Goal: Task Accomplishment & Management: Complete application form

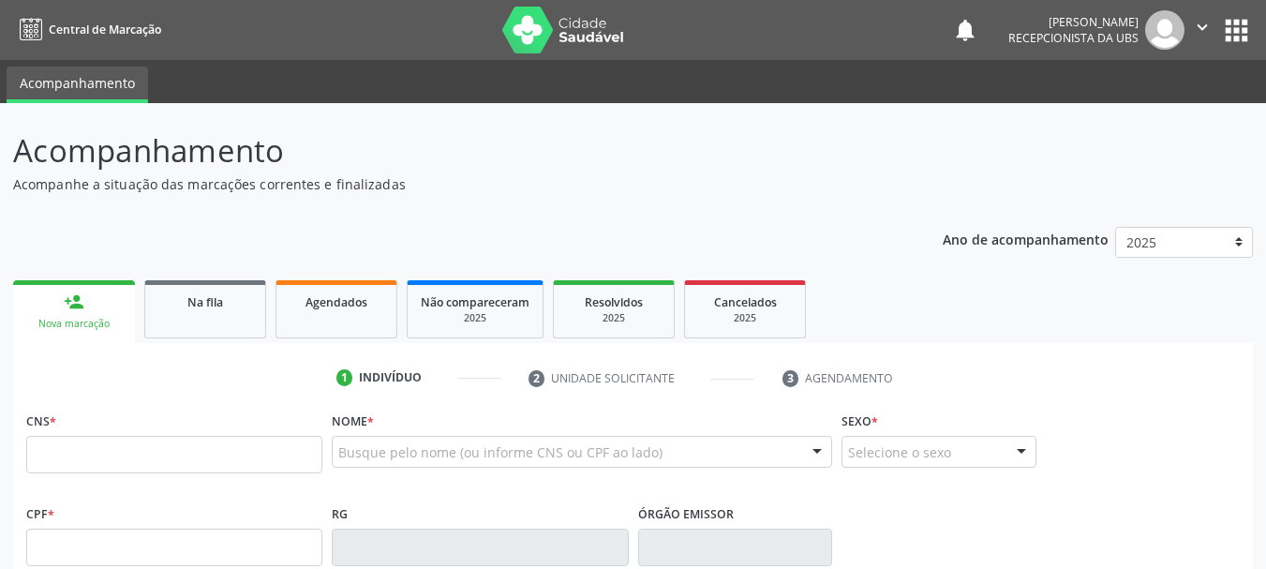
click at [67, 448] on input "text" at bounding box center [174, 454] width 296 height 37
type input "708 5083 5029 6076"
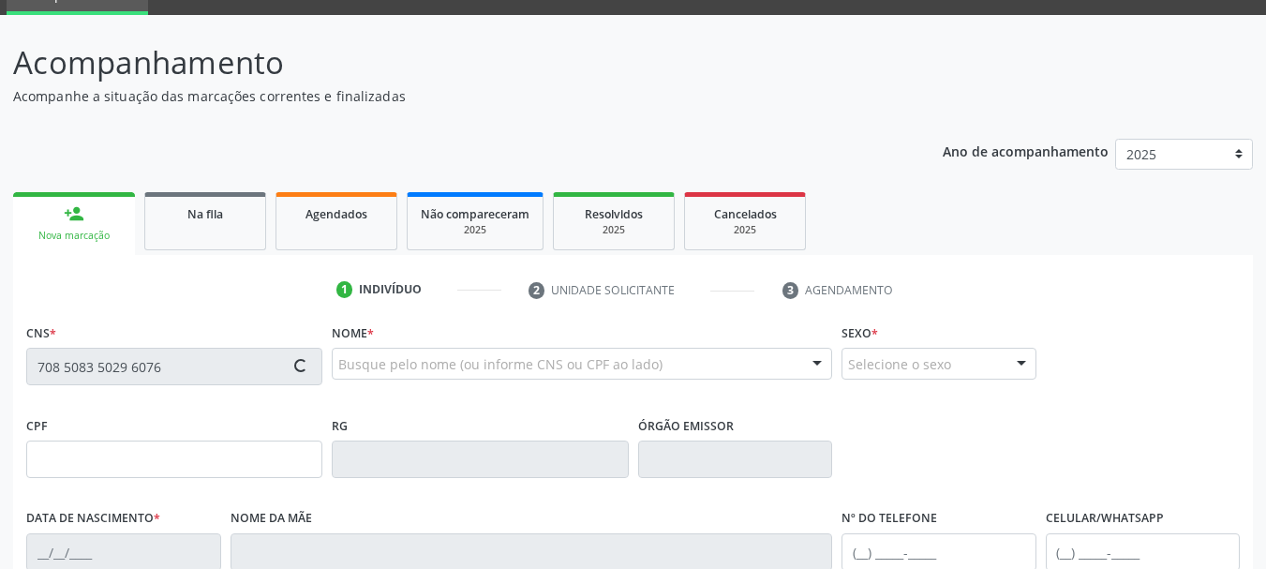
type input "608.963.375-53"
type input "1[DATE]"
type input "[PERSON_NAME]"
type input "[PHONE_NUMBER]"
type input "8"
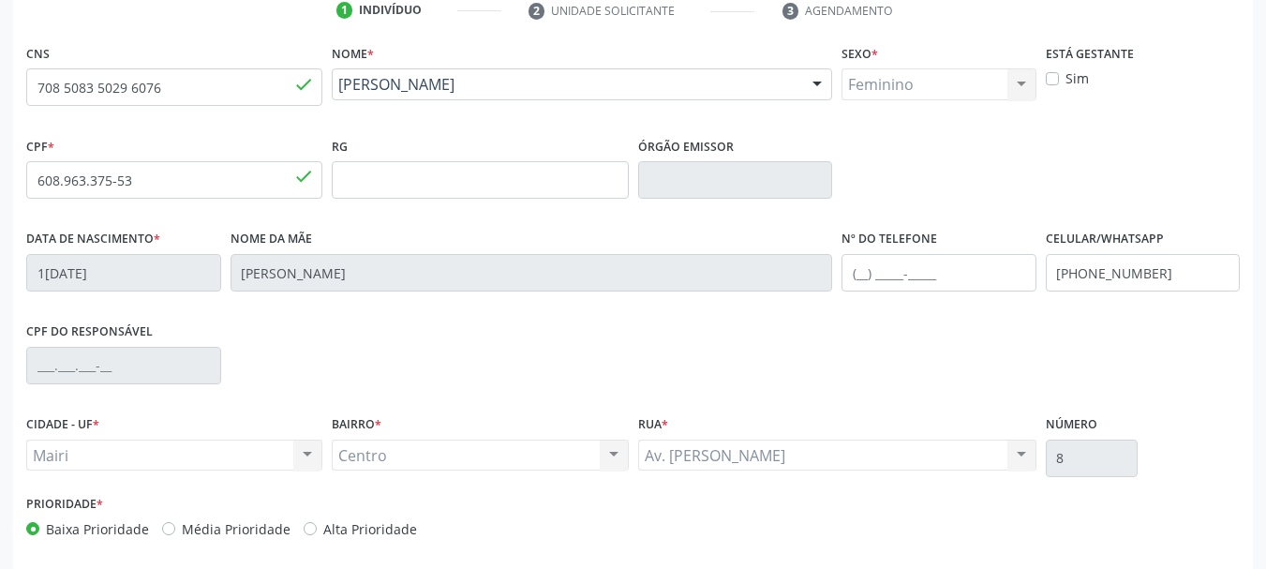
scroll to position [447, 0]
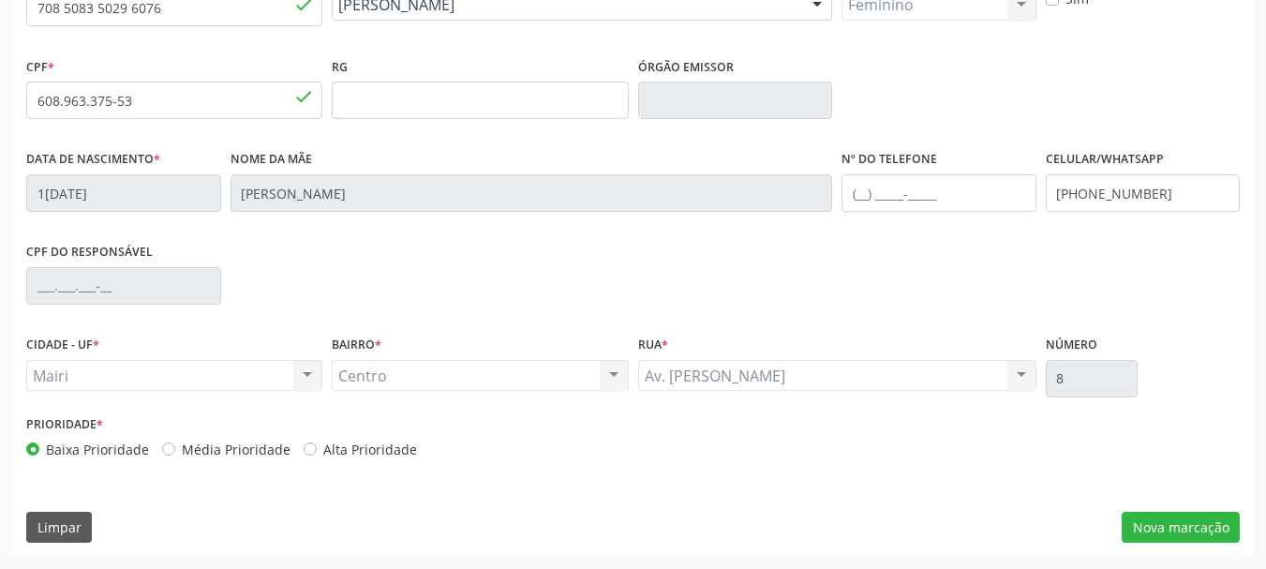
click at [322, 459] on div "Prioridade * Baixa Prioridade Média Prioridade Alta Prioridade" at bounding box center [328, 441] width 612 height 62
click at [380, 461] on div "Prioridade * Baixa Prioridade Média Prioridade Alta Prioridade" at bounding box center [328, 441] width 612 height 62
click at [362, 440] on label "Alta Prioridade" at bounding box center [370, 450] width 94 height 20
click at [317, 440] on input "Alta Prioridade" at bounding box center [310, 448] width 13 height 17
radio input "true"
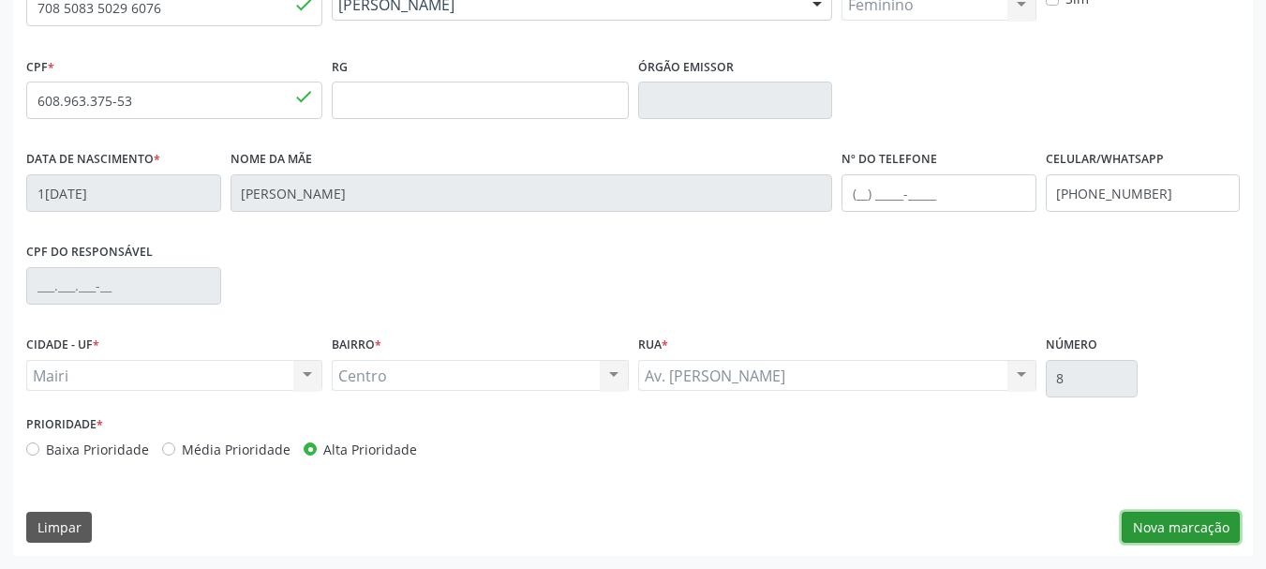
click at [1174, 529] on button "Nova marcação" at bounding box center [1181, 528] width 118 height 32
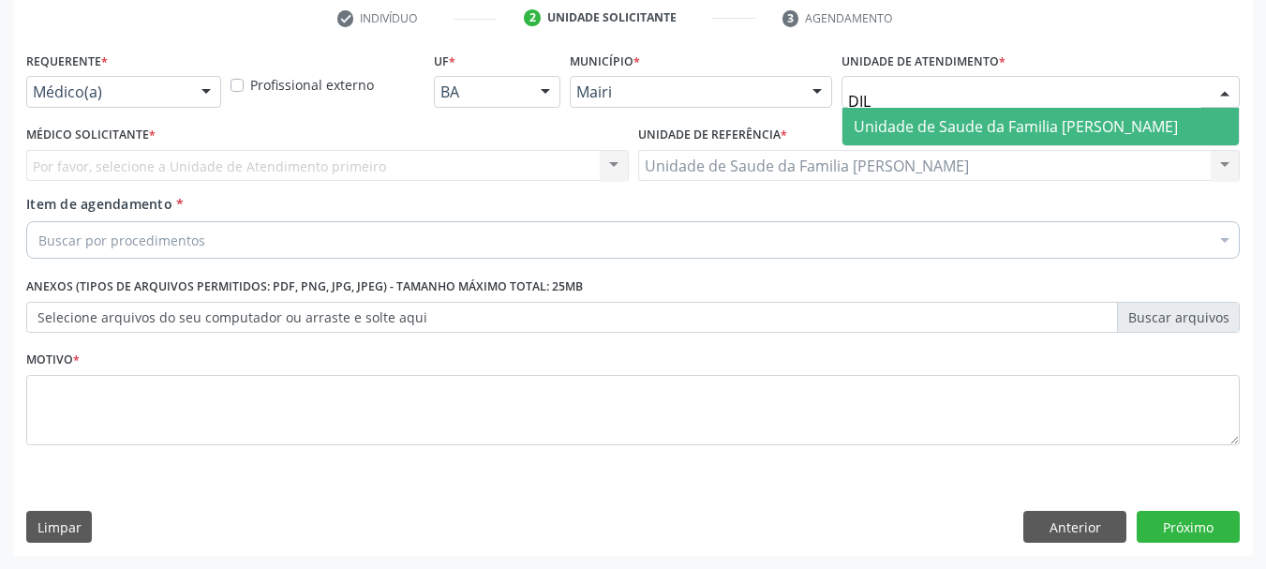
click at [950, 116] on span "Unidade de Saude da Familia [PERSON_NAME]" at bounding box center [1016, 126] width 324 height 21
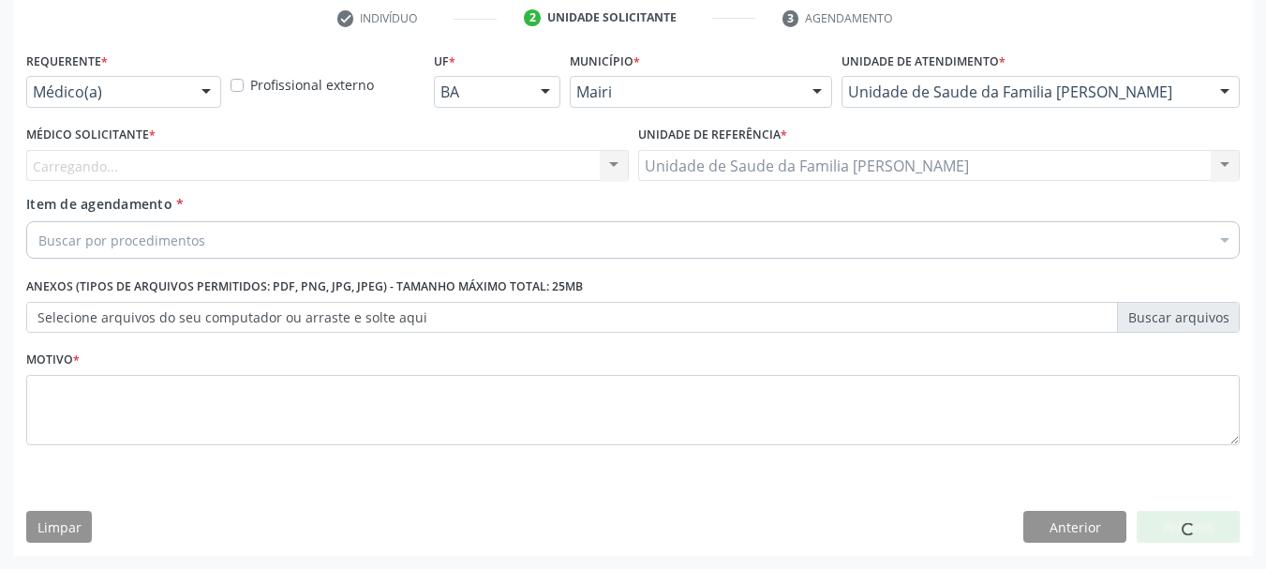
click at [950, 116] on span "Academia da Saude de Mairi" at bounding box center [954, 126] width 200 height 21
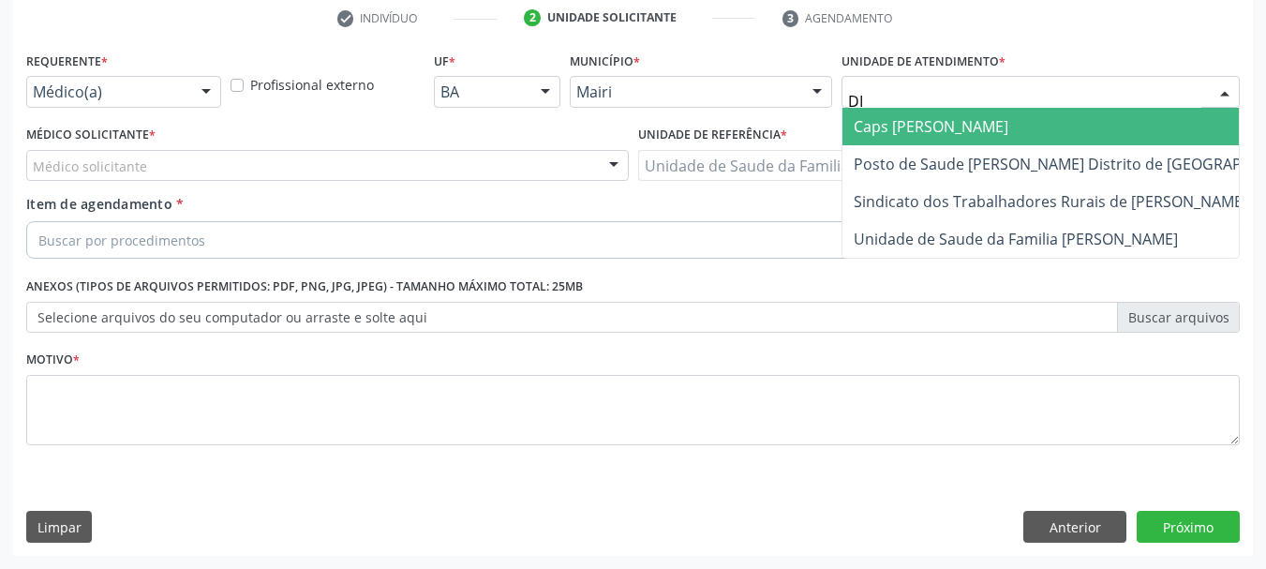
type input "DIL"
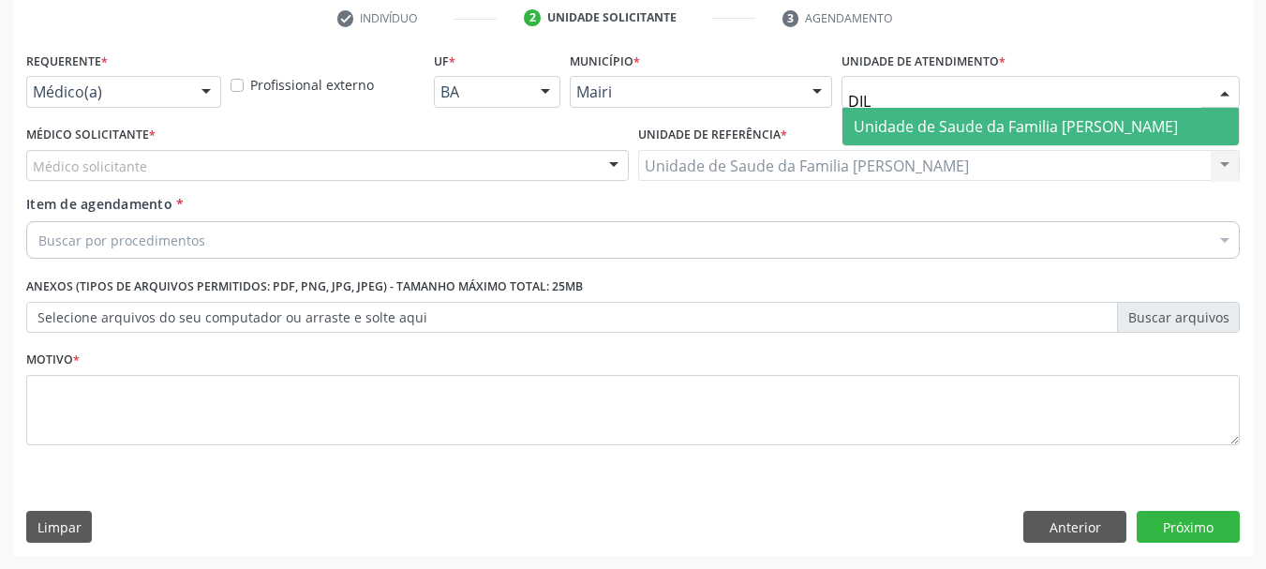
click at [1014, 129] on span "Unidade de Saude da Familia [PERSON_NAME]" at bounding box center [1016, 126] width 324 height 21
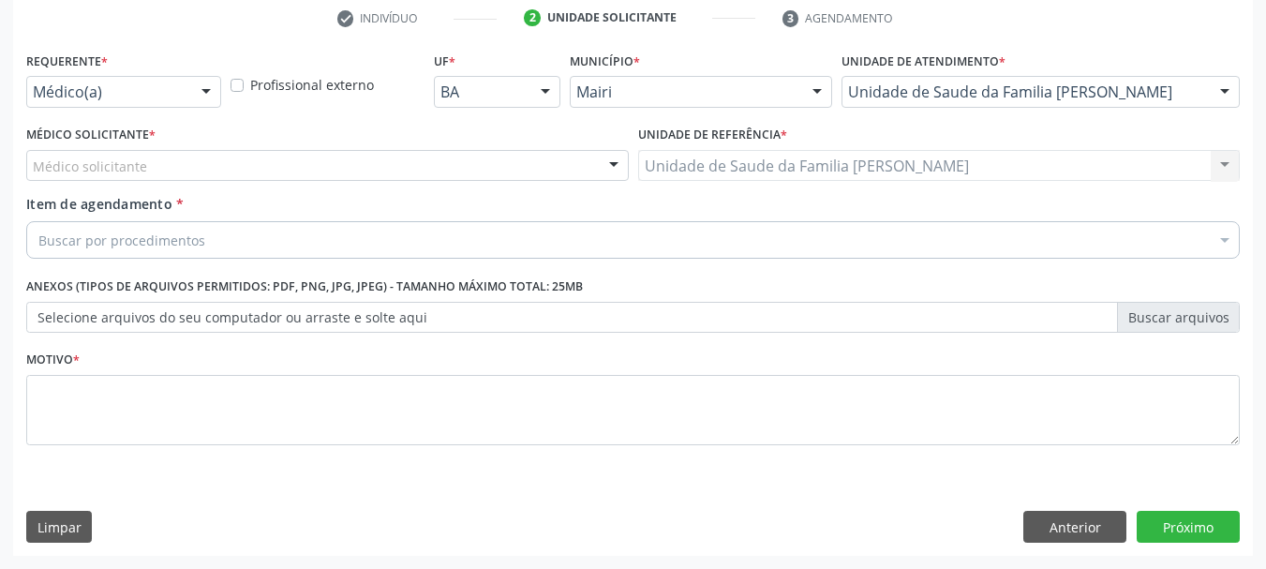
click at [166, 147] on div "Médico Solicitante * Médico solicitante [PERSON_NAME] [PERSON_NAME] [PERSON_NAM…" at bounding box center [327, 151] width 603 height 60
click at [165, 162] on div "Médico solicitante" at bounding box center [327, 166] width 603 height 32
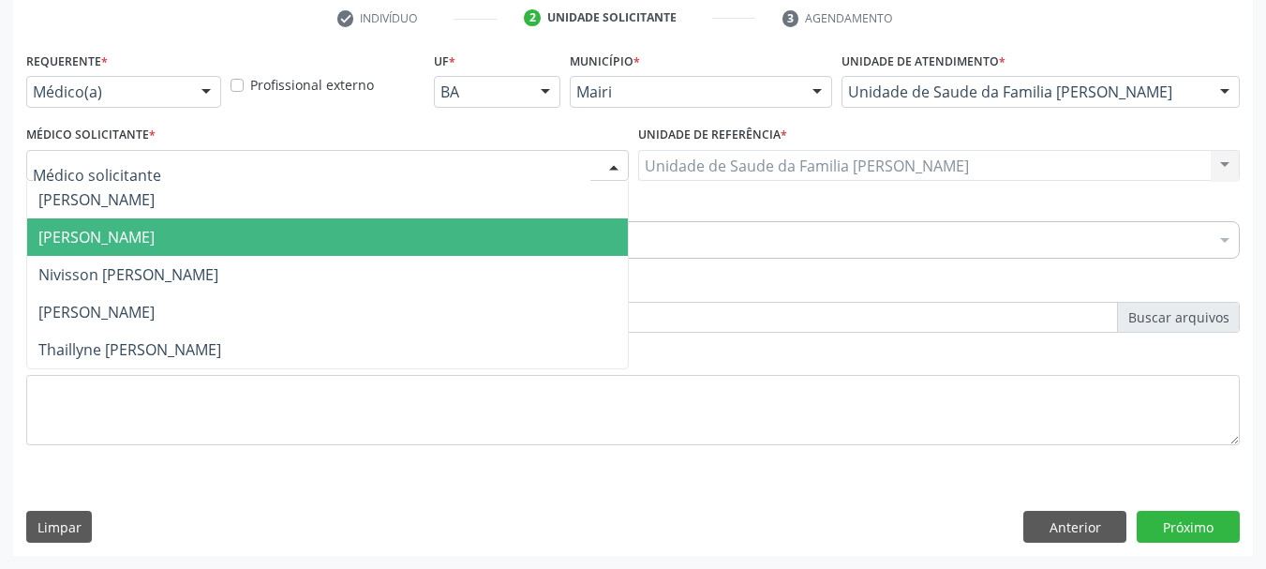
click at [154, 248] on span "[PERSON_NAME]" at bounding box center [327, 236] width 601 height 37
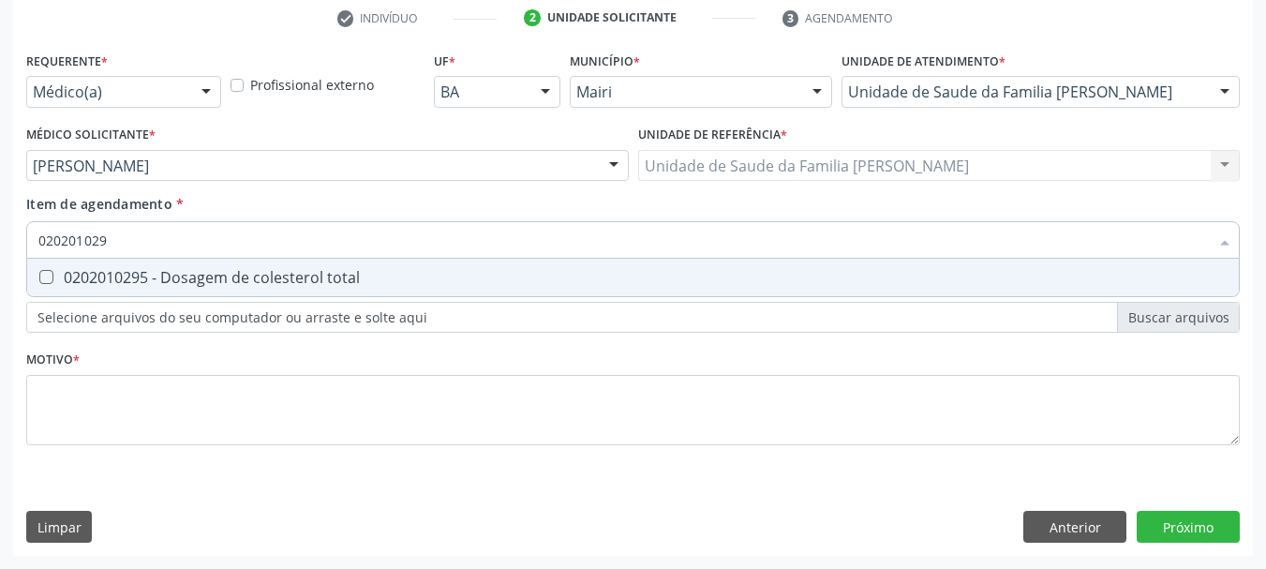
type input "0202010295"
click at [155, 276] on div "0202010295 - Dosagem de colesterol total" at bounding box center [632, 277] width 1189 height 15
checkbox total "true"
type input "0"
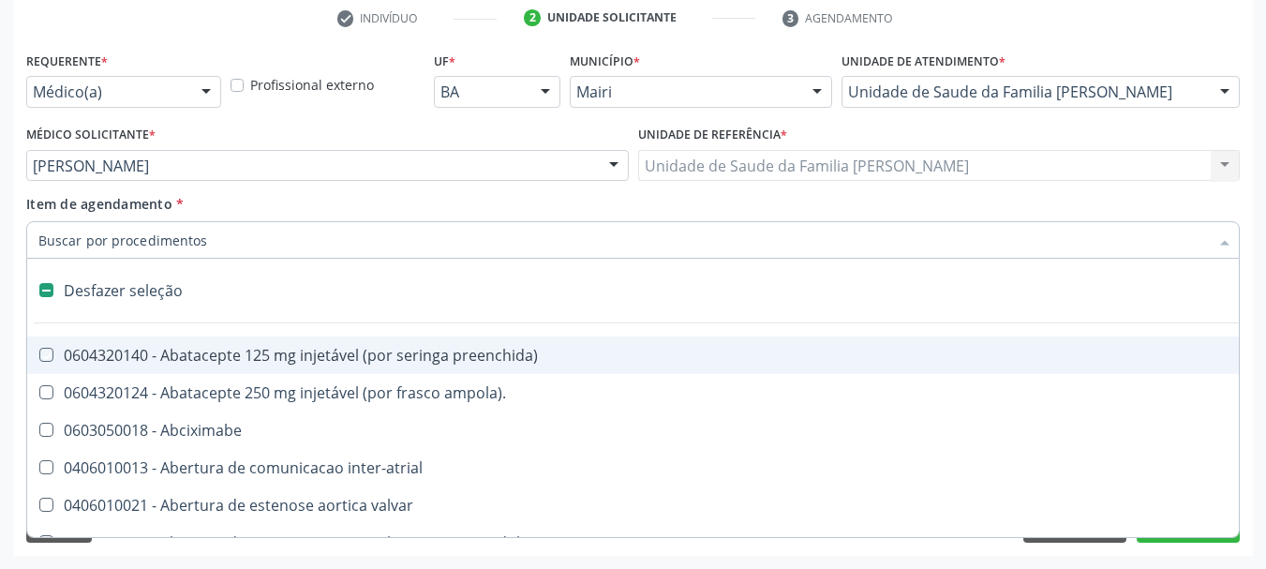
checkbox preenchida\) "false"
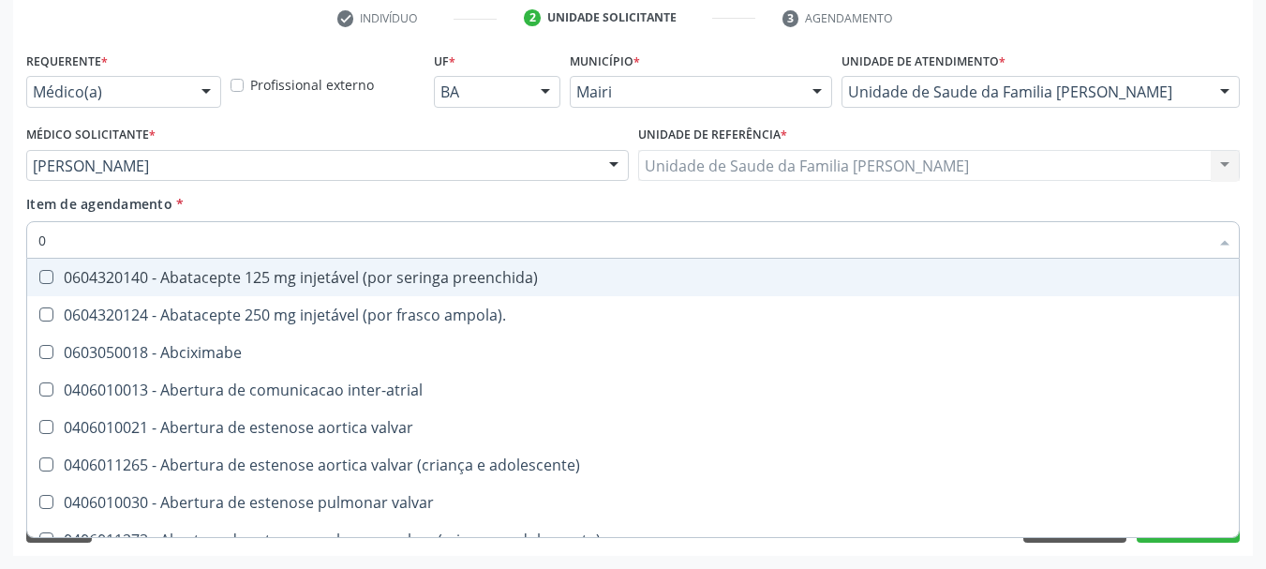
type input "02"
checkbox estimulo "true"
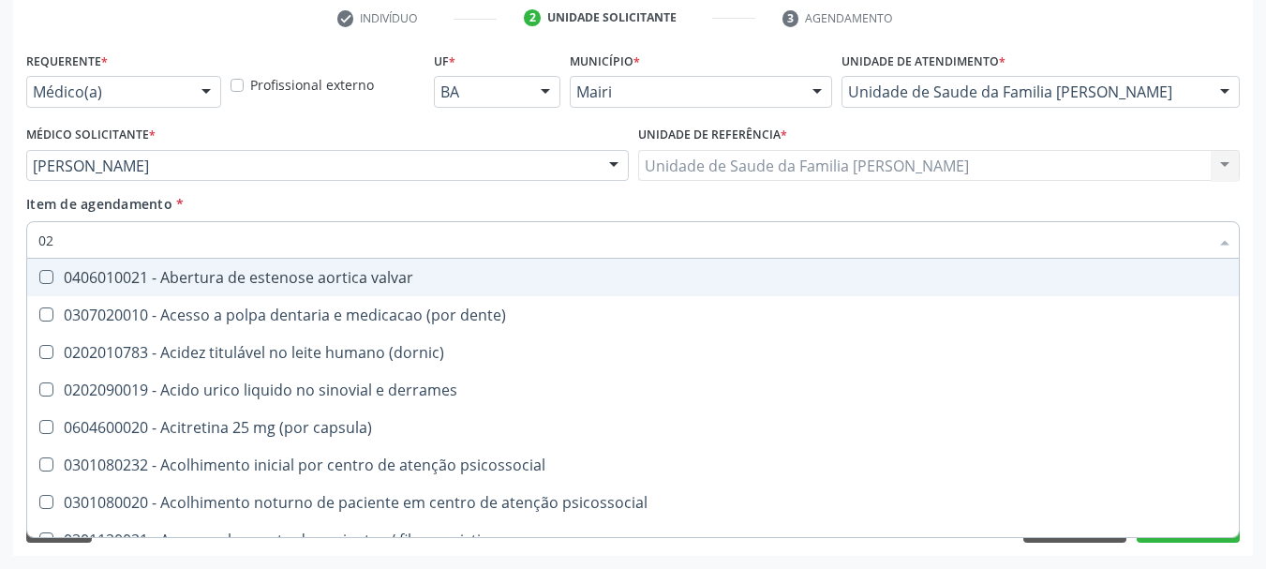
type input "020"
checkbox alimentos "true"
checkbox total "false"
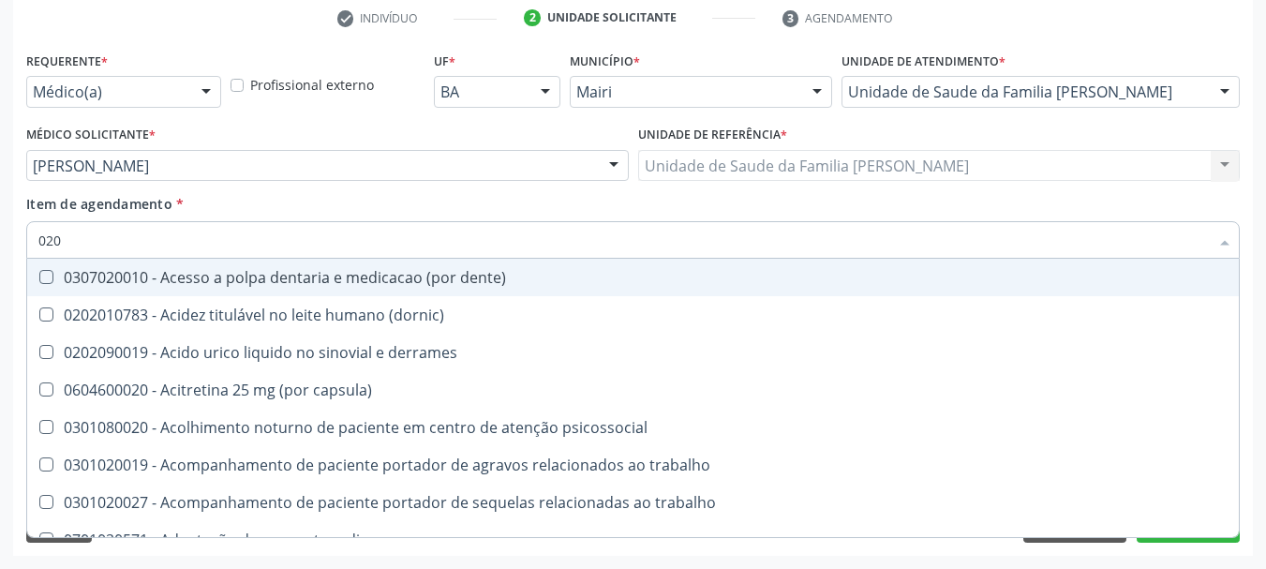
type input "0202"
checkbox ocular "true"
checkbox total "false"
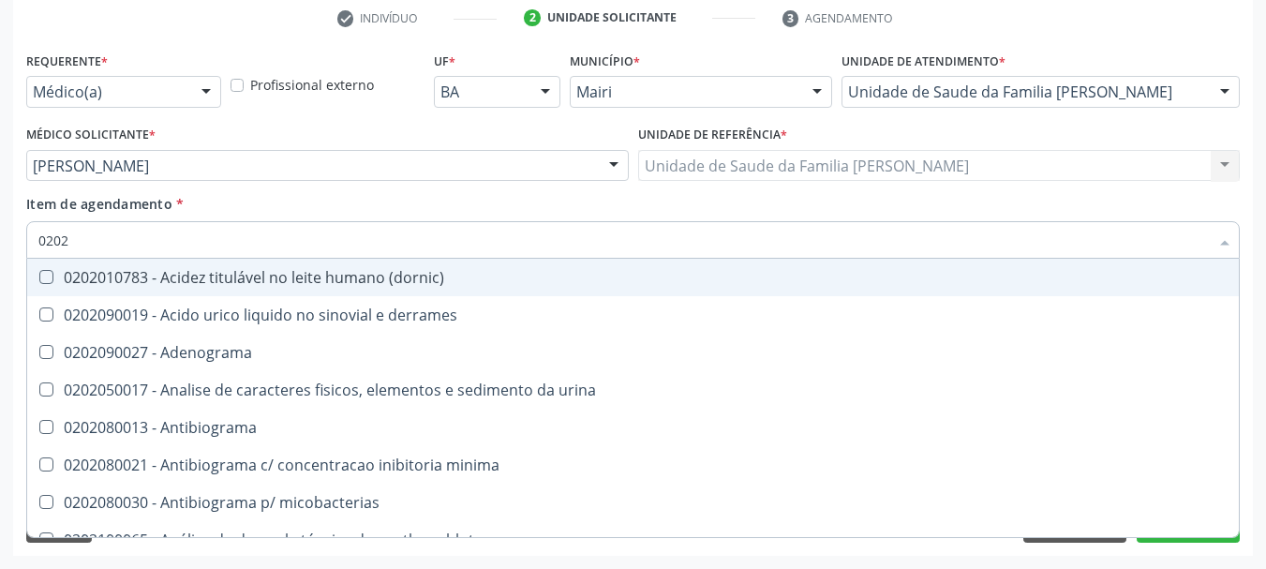
type input "02020"
checkbox ionizavel "true"
checkbox total "false"
type input "020201"
checkbox htlv-1 "true"
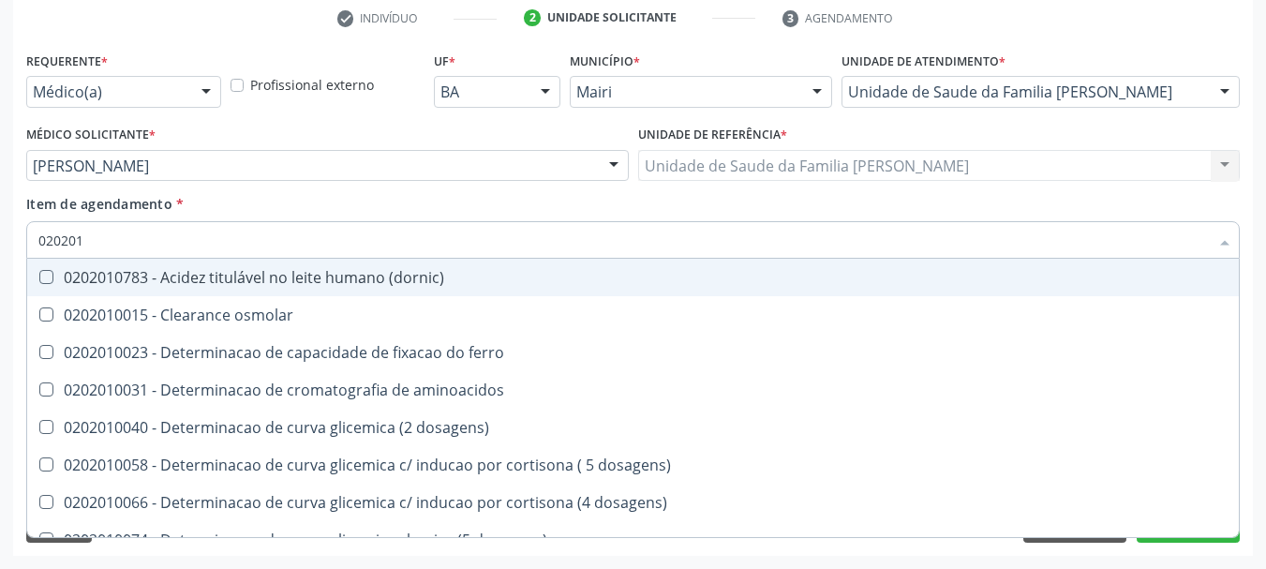
type input "0202010"
checkbox ionizavel "true"
checkbox total "false"
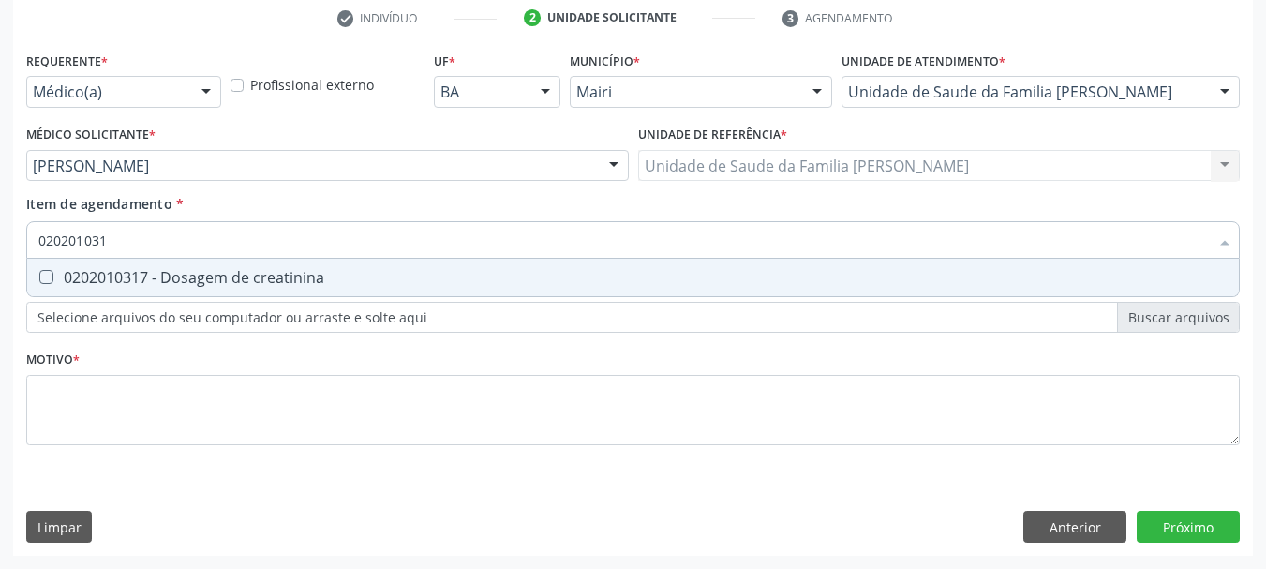
type input "0202010317"
click at [161, 273] on div "0202010317 - Dosagem de creatinina" at bounding box center [632, 277] width 1189 height 15
checkbox creatinina "true"
type input "02"
checkbox creatinina "false"
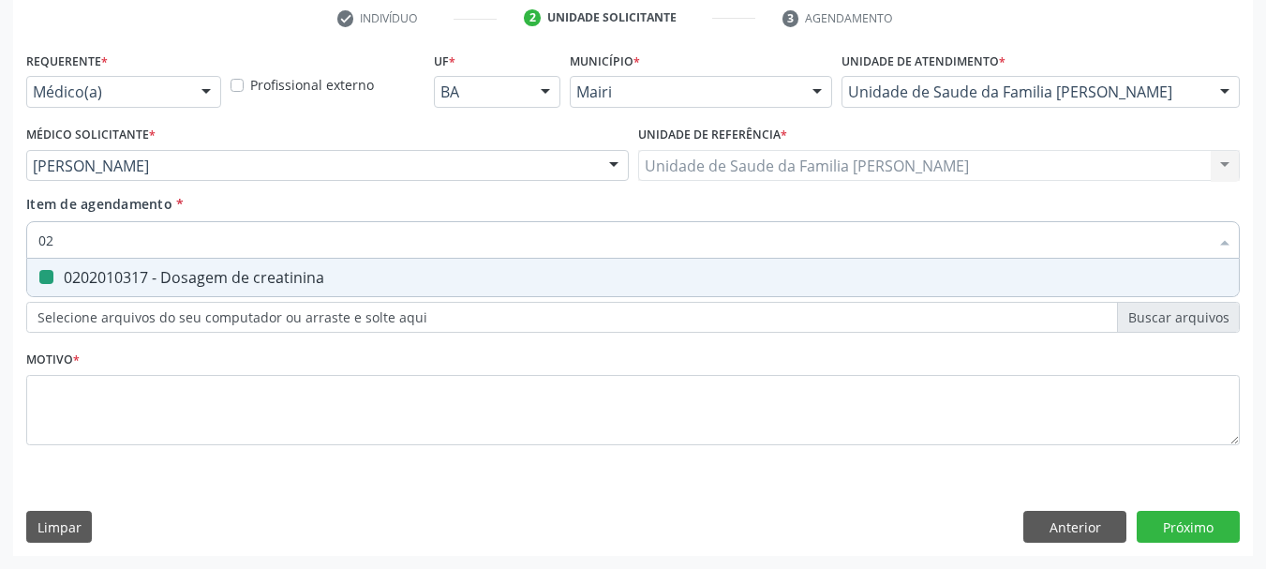
type input "0"
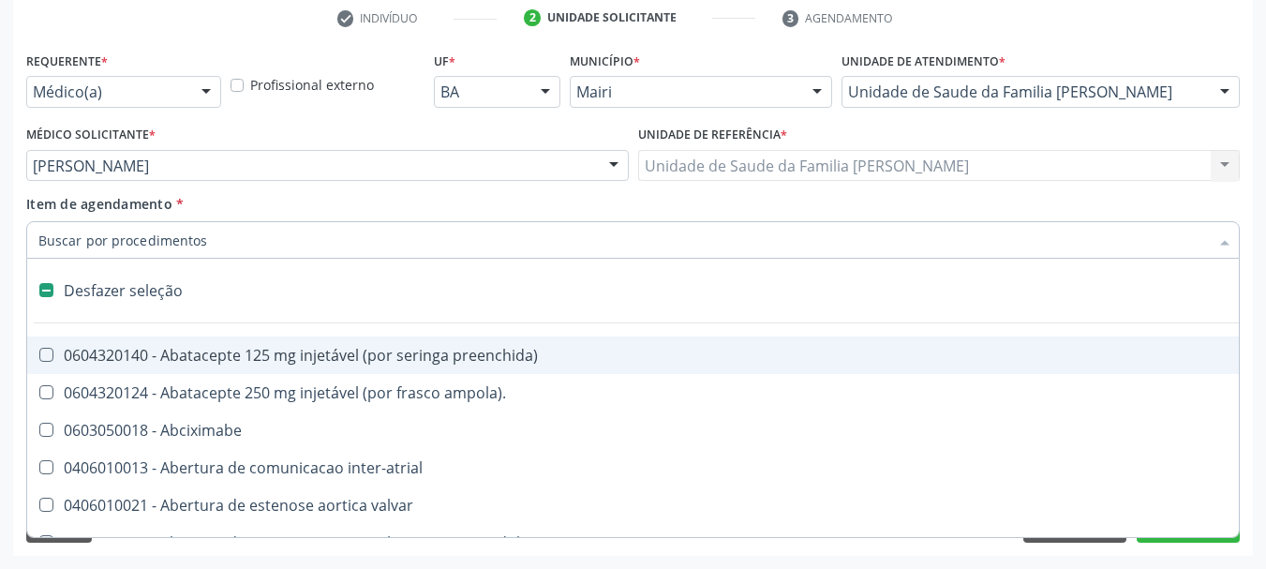
checkbox ampola\)\ "true"
checkbox Abciximabe "true"
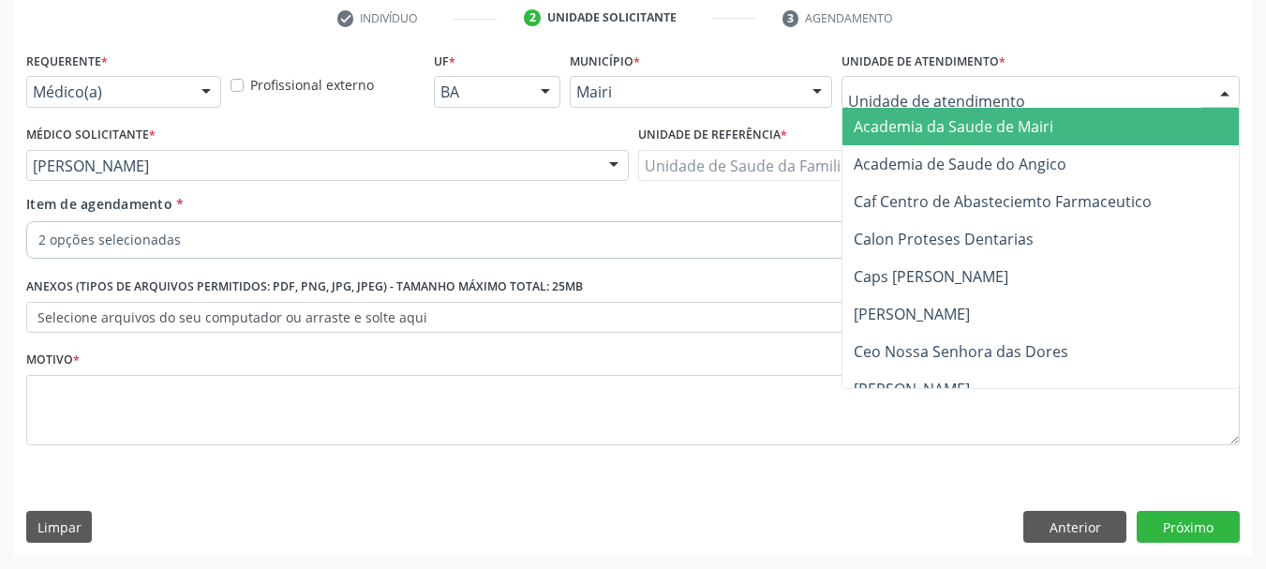
click at [905, 87] on input "text" at bounding box center [1024, 100] width 353 height 37
type input "PO"
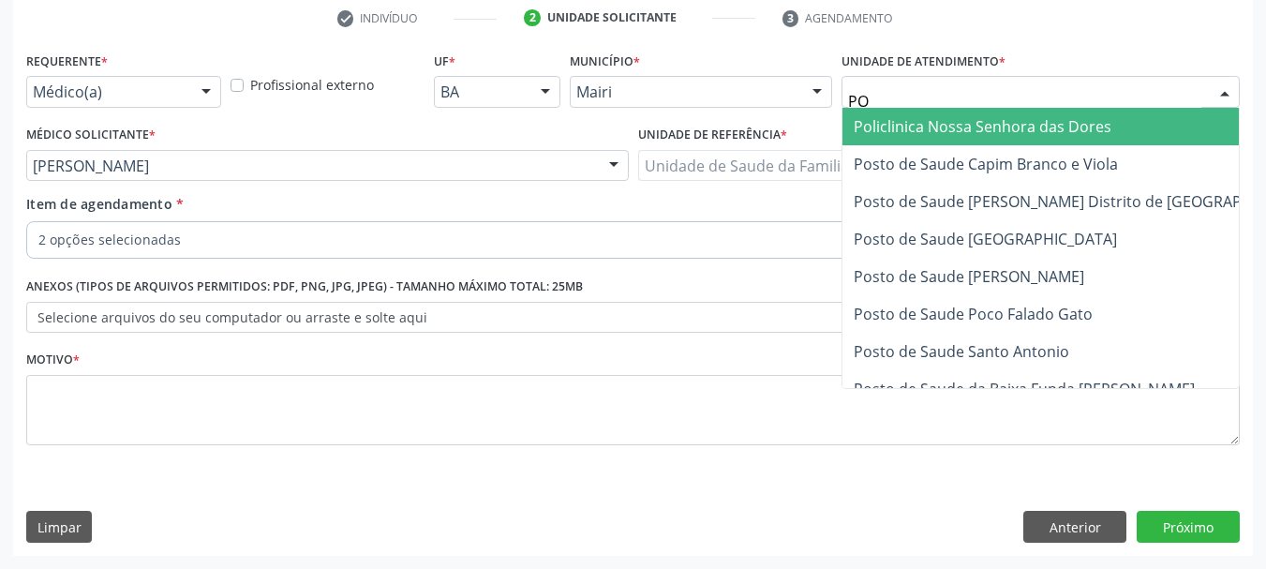
click at [920, 120] on span "Policlinica Nossa Senhora das Dores" at bounding box center [983, 126] width 258 height 21
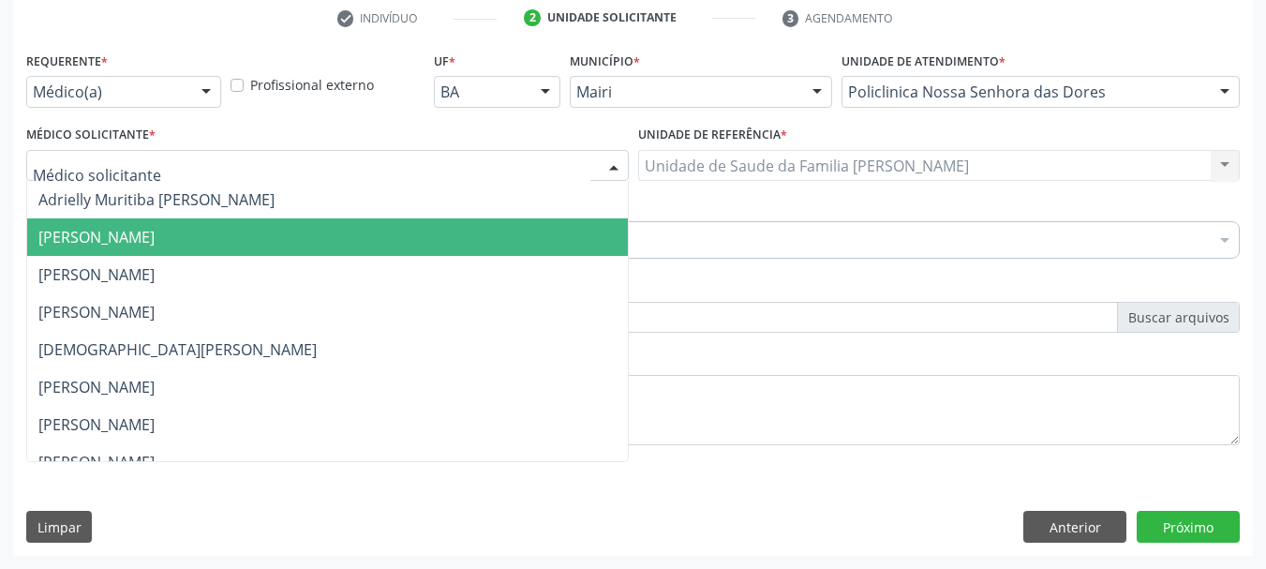
type input "M"
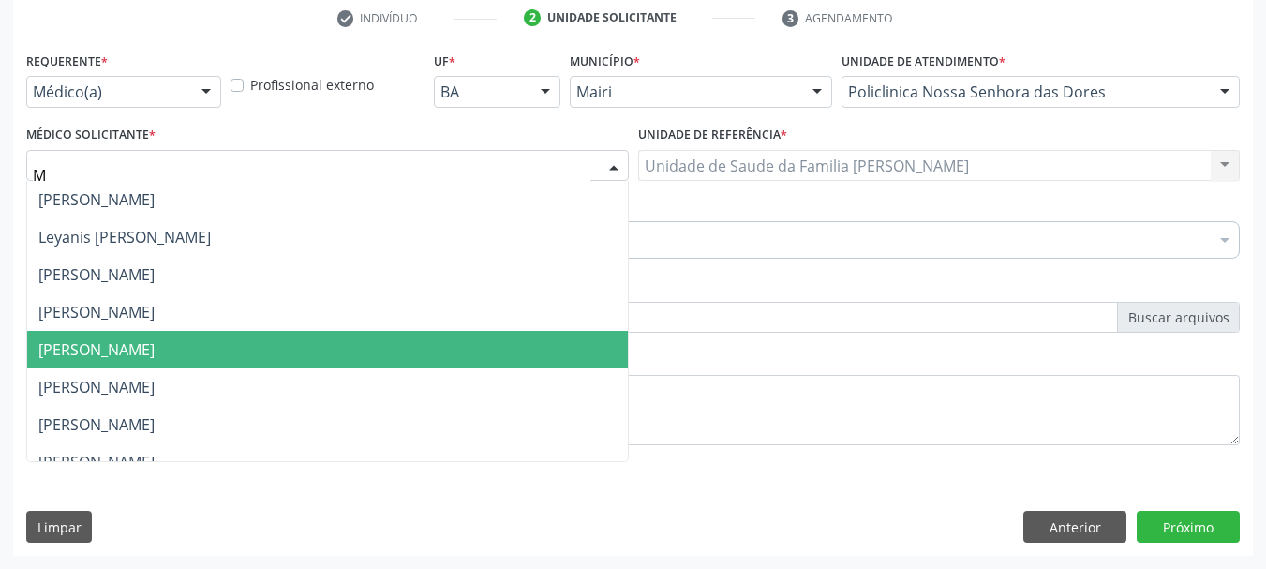
scroll to position [469, 0]
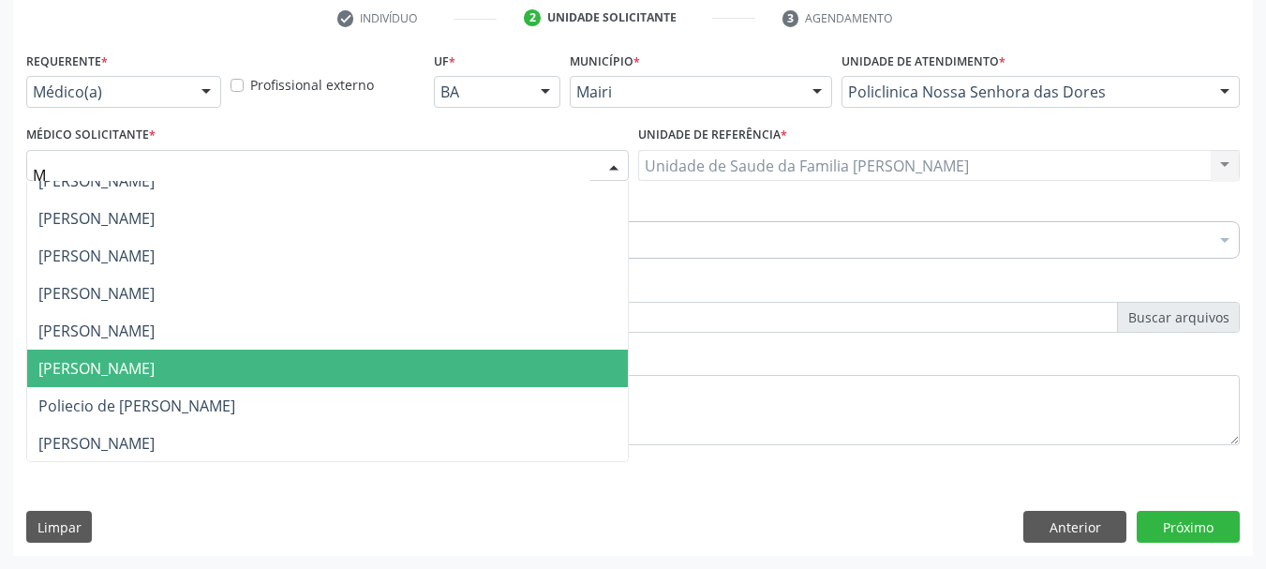
click at [144, 373] on span "[PERSON_NAME]" at bounding box center [96, 368] width 116 height 21
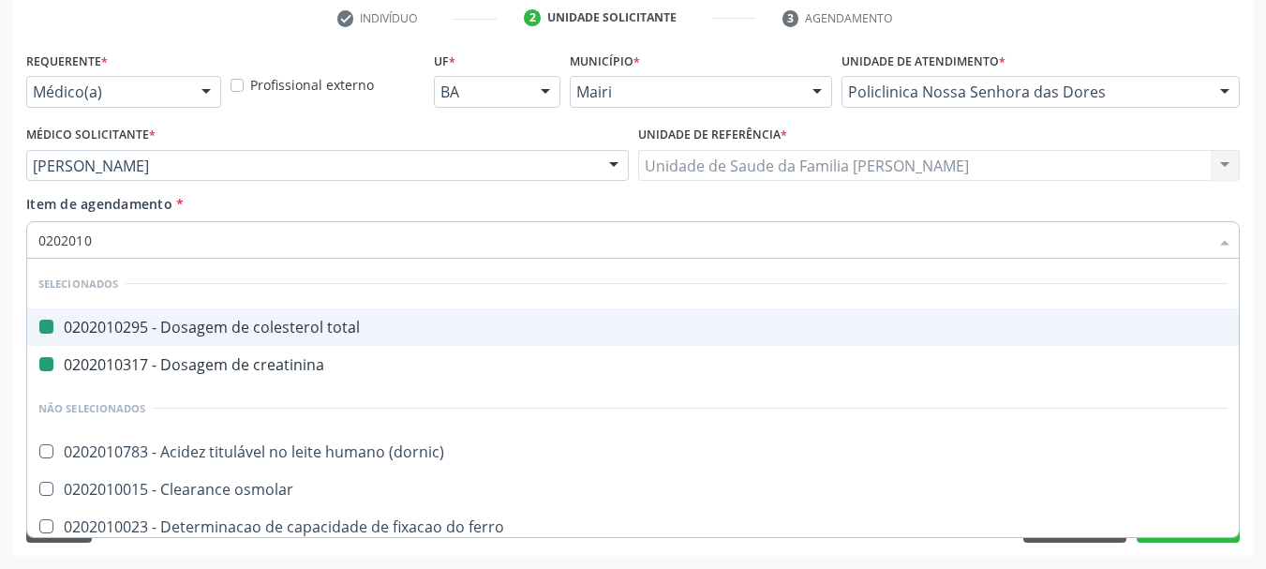
type input "02020106"
checkbox total "false"
checkbox creatinina "false"
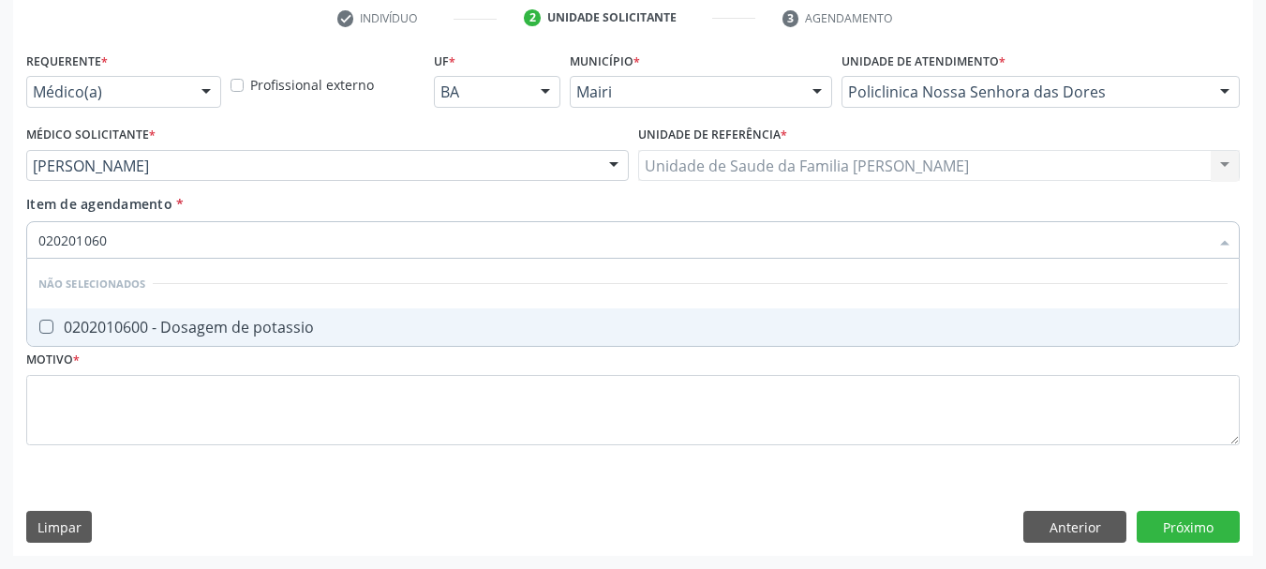
type input "0202010600"
click at [190, 320] on div "0202010600 - Dosagem de potassio" at bounding box center [632, 327] width 1189 height 15
checkbox potassio "true"
type input "0"
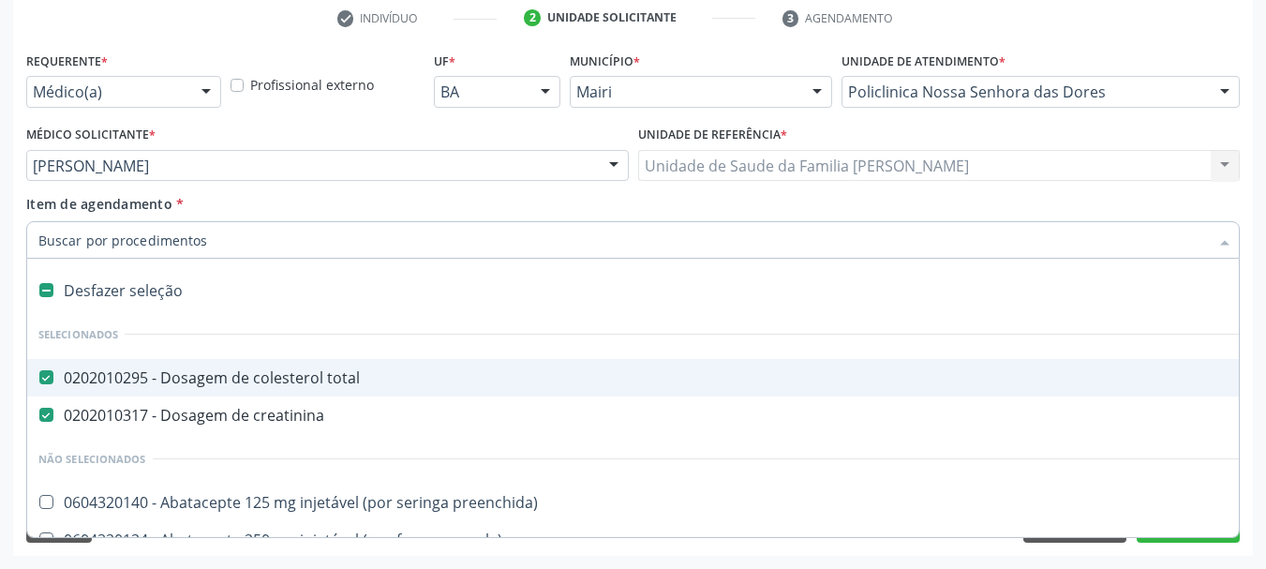
type input "2"
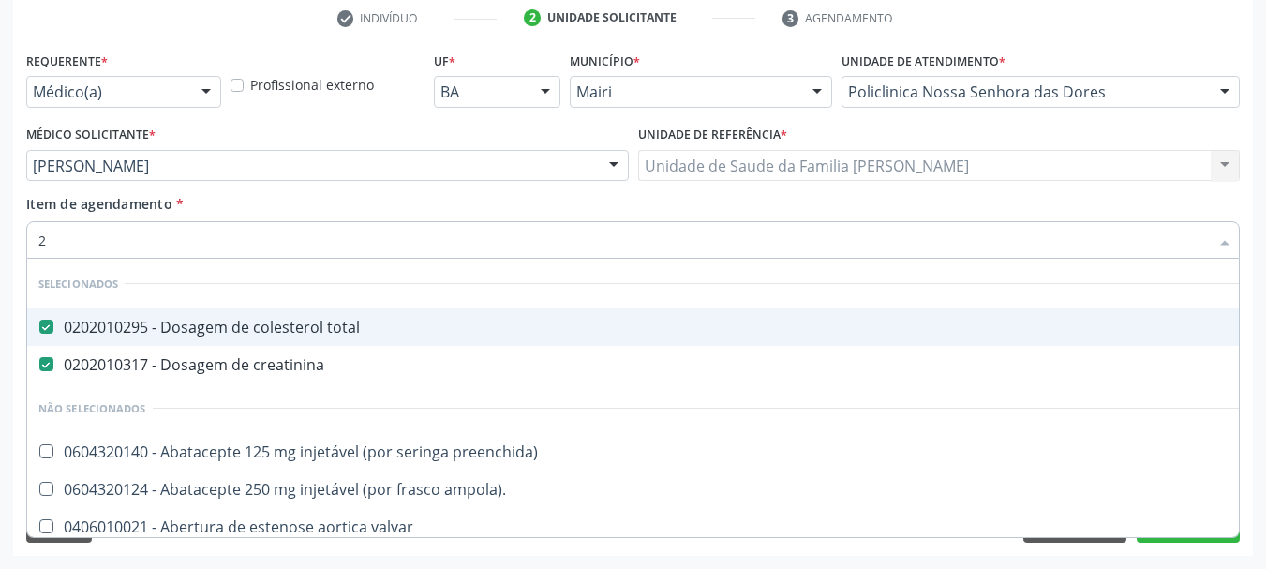
checkbox potassio "true"
type input "20"
checkbox comprimido\) "true"
checkbox potassio "false"
type input "2"
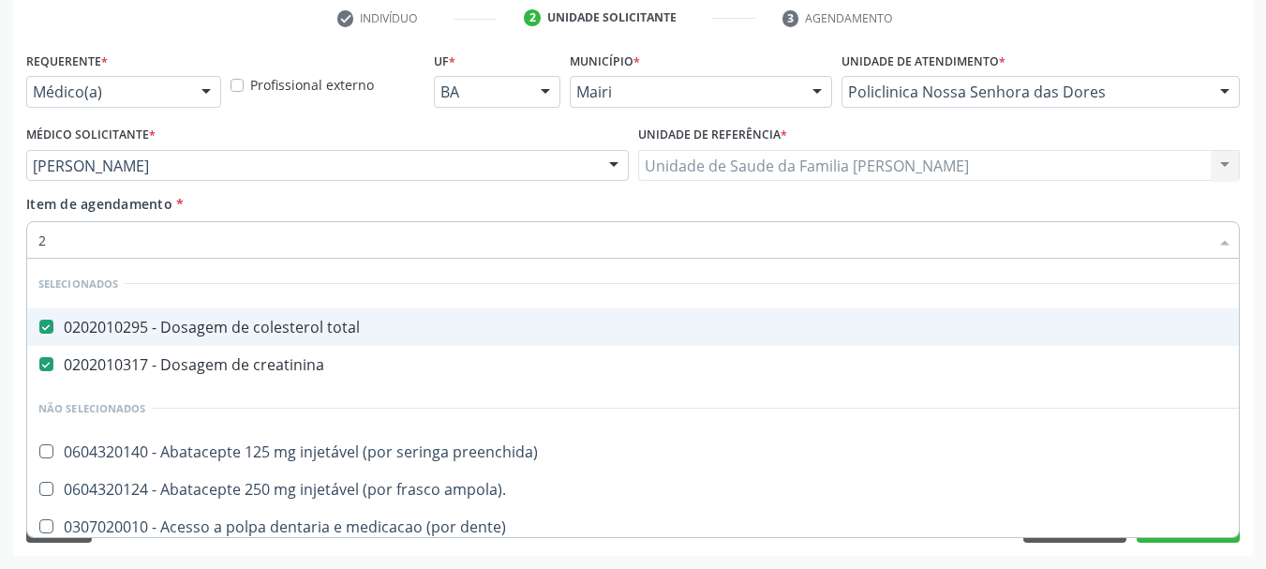
checkbox potassio "false"
checkbox completo\) "true"
checkbox potassio "false"
type input "02"
checkbox uterino "true"
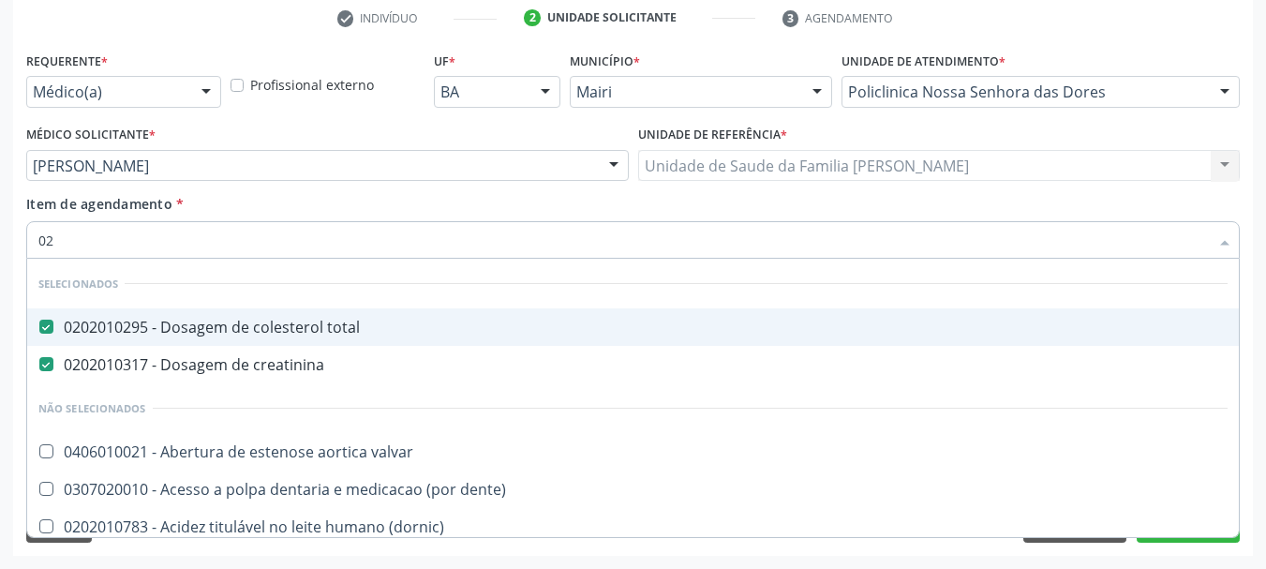
type input "020"
checkbox reto "true"
checkbox potassio "false"
type input "0202"
checkbox osso "true"
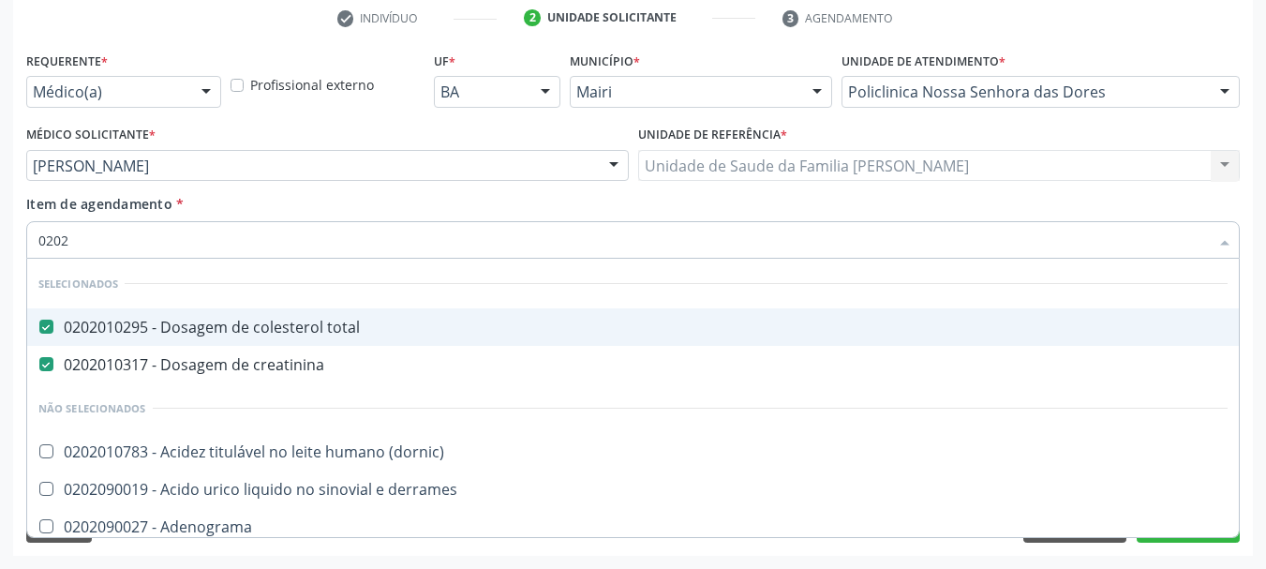
type input "02020"
checkbox isomerase-fosfohexose "true"
checkbox potassio "false"
type input "020201"
checkbox totais "true"
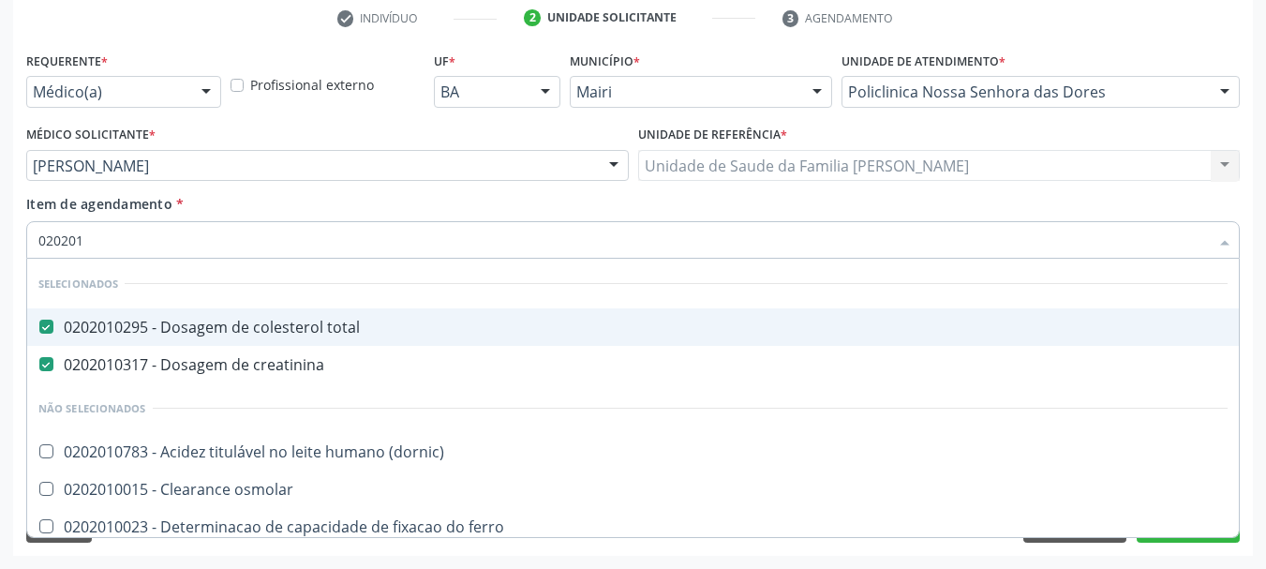
type input "0202010"
checkbox hidroxiprolina "true"
checkbox potassio "false"
type input "02020106"
checkbox creatinina "false"
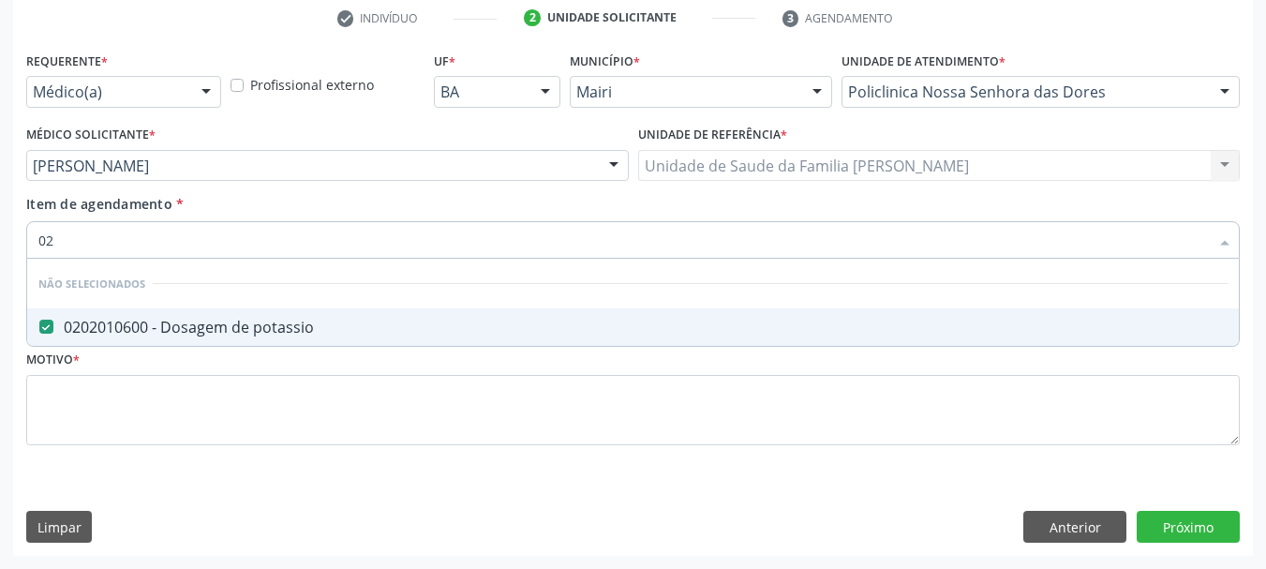
type input "0"
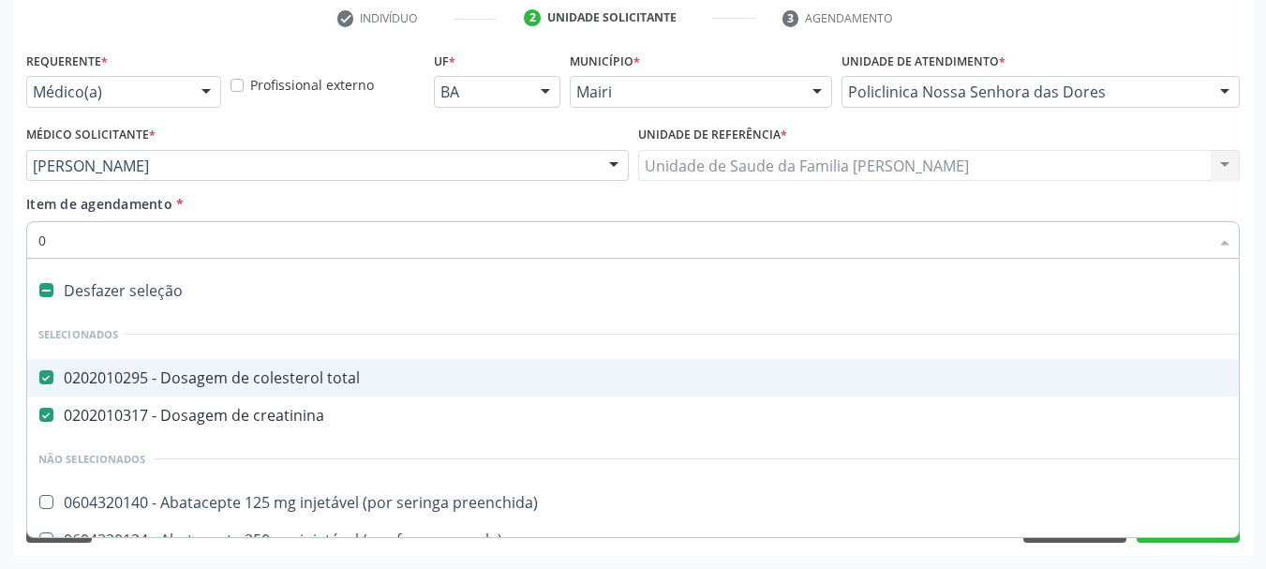
type input "02"
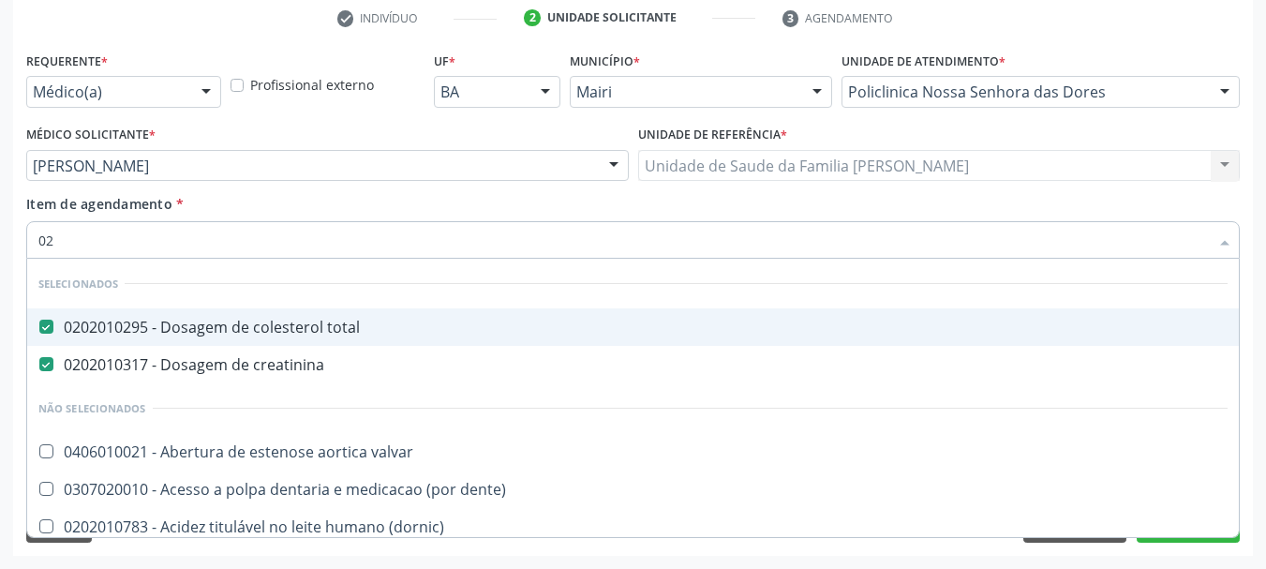
checkbox potassio "true"
type input "020"
checkbox reto "true"
checkbox potassio "false"
type input "0202"
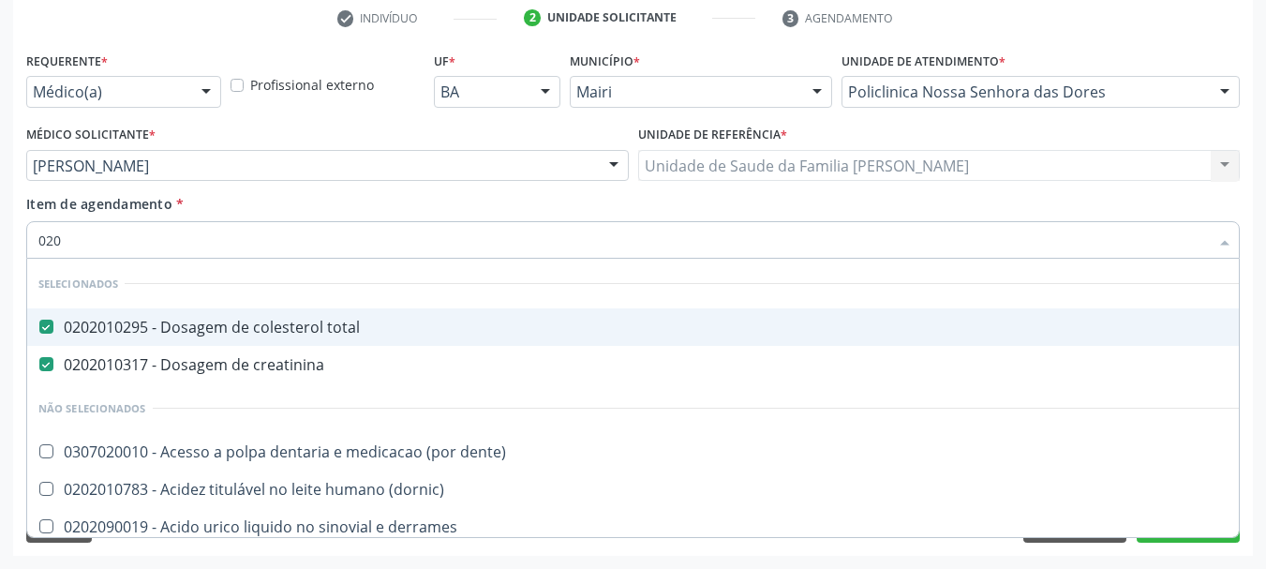
checkbox osso "true"
type input "02020"
checkbox isomerase-fosfohexose "true"
checkbox potassio "false"
type input "020201"
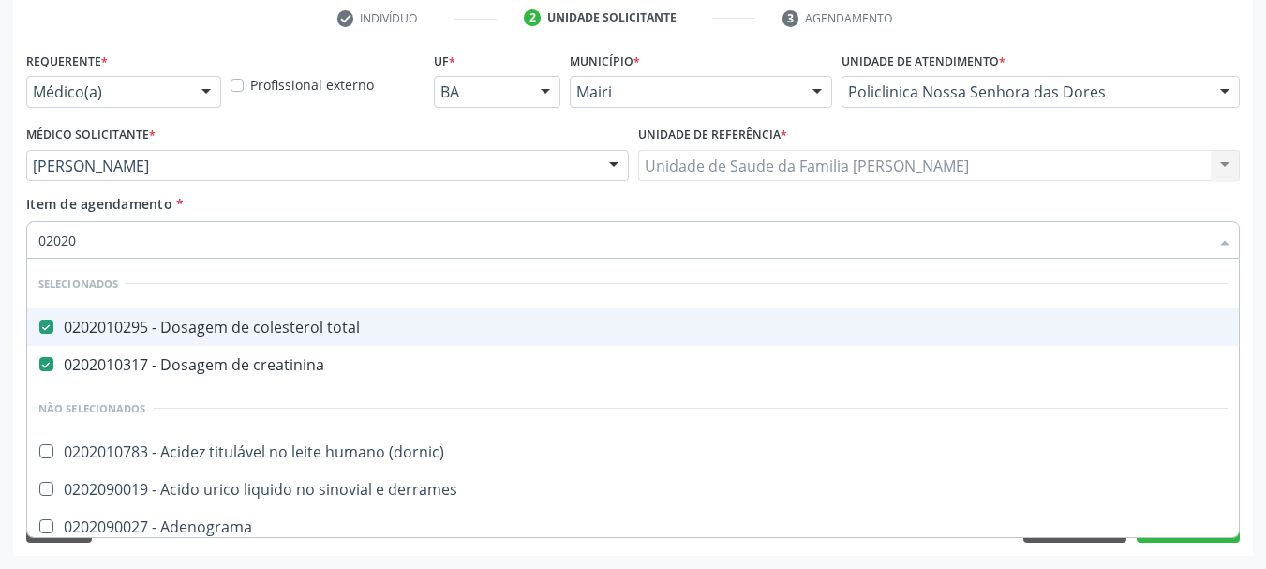
checkbox totais "true"
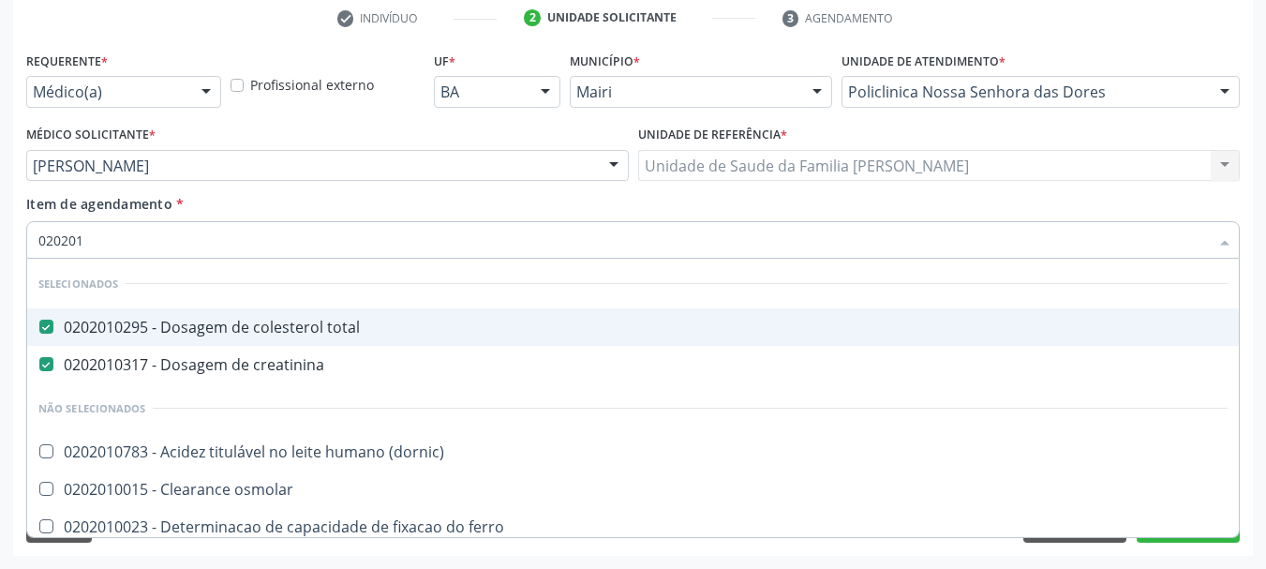
type input "0202010"
checkbox hidroxiprolina "true"
checkbox potassio "false"
type input "02020106"
checkbox creatinina "false"
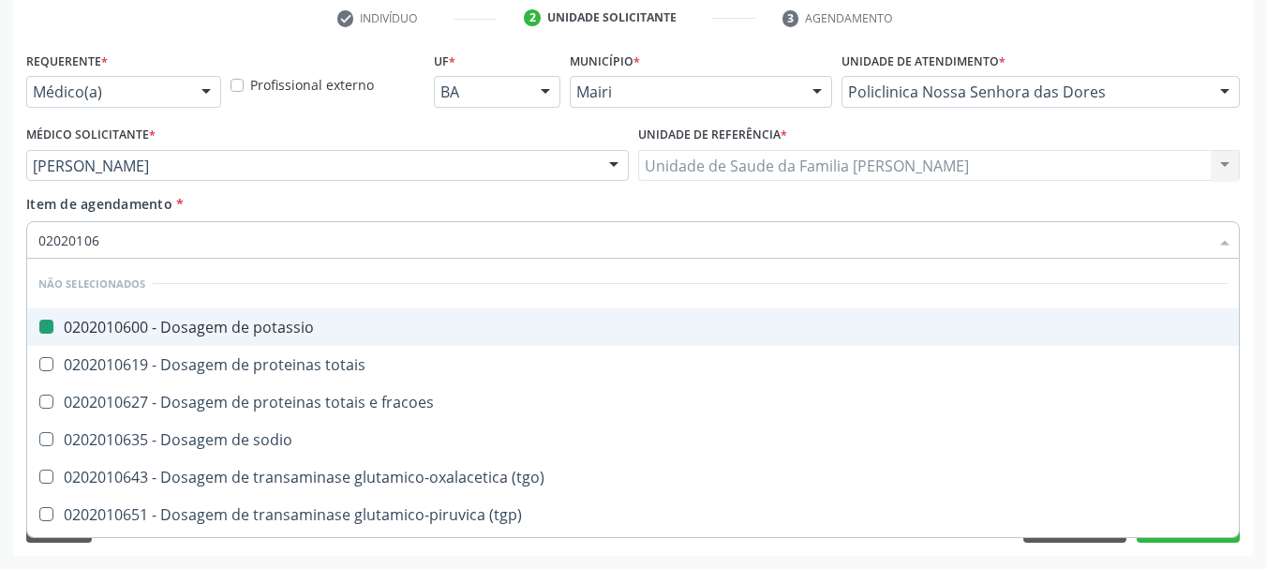
type input "020201067"
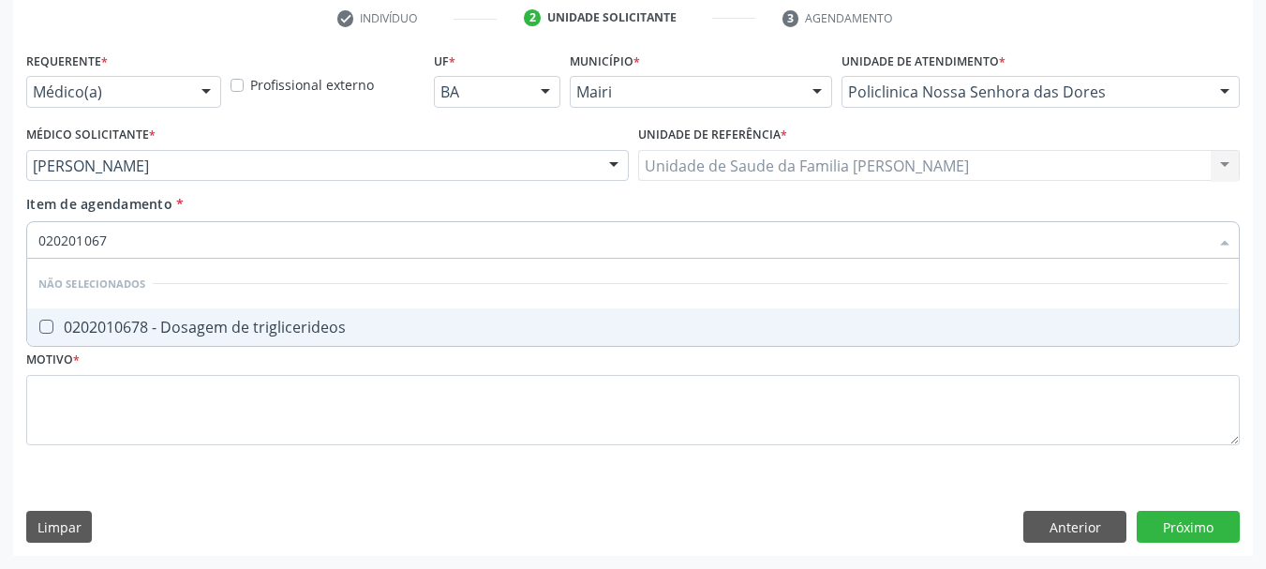
click at [170, 328] on div "0202010678 - Dosagem de triglicerideos" at bounding box center [632, 327] width 1189 height 15
checkbox triglicerideos "true"
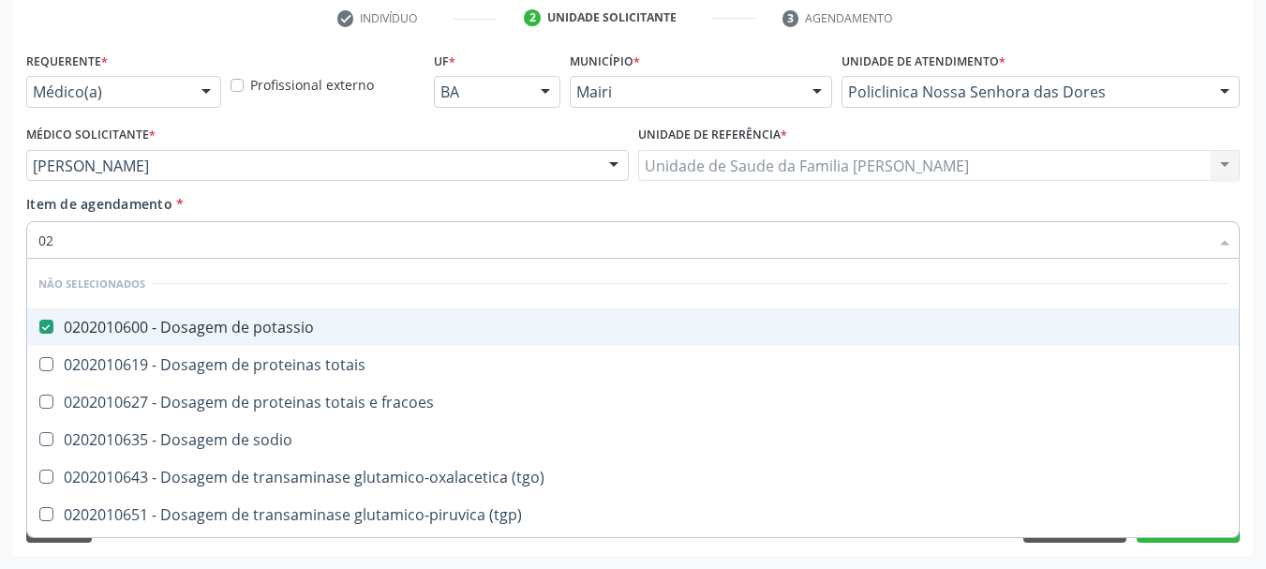
type input "0"
checkbox totais "true"
checkbox triglicerideos "false"
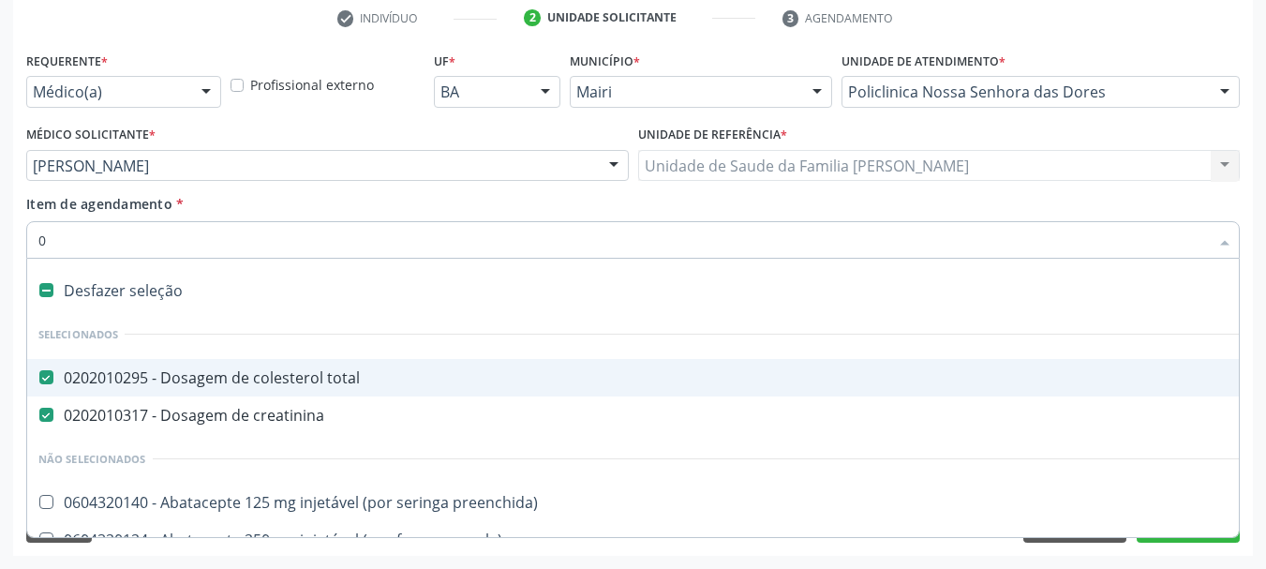
type input "02"
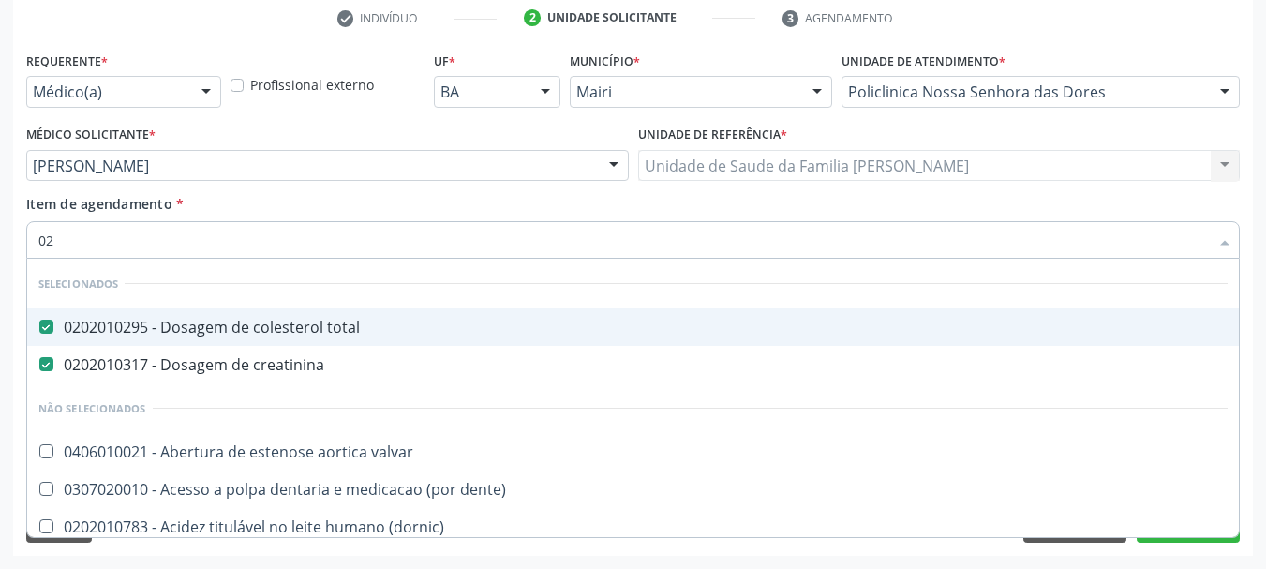
checkbox potassio "true"
checkbox triglicerideos "true"
type input "020"
checkbox reto "true"
checkbox d "true"
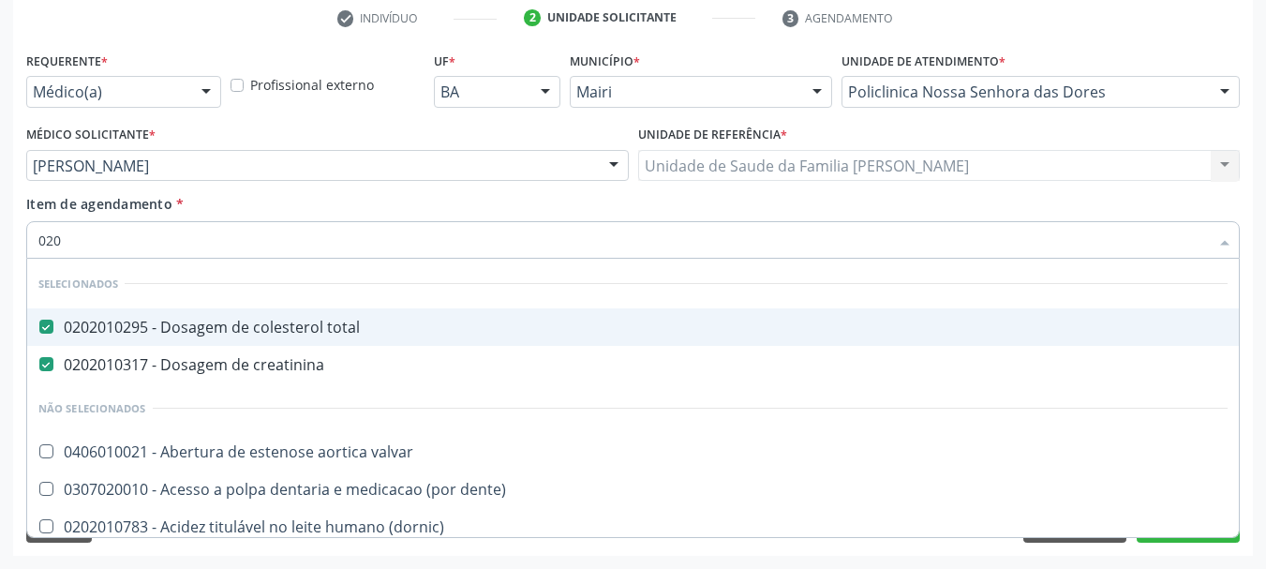
checkbox potassio "false"
checkbox triglicerideos "false"
type input "0202"
checkbox osso "true"
checkbox extremidades "true"
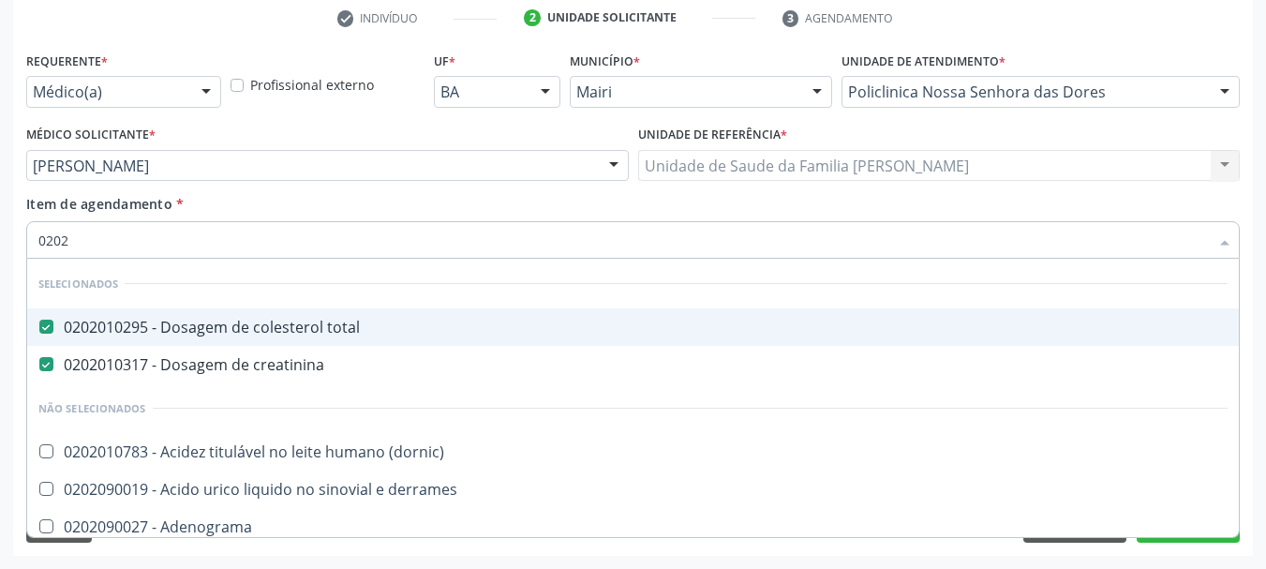
type input "02020"
checkbox isomerase-fosfohexose "true"
checkbox potassio "false"
checkbox quinidina "true"
checkbox triglicerideos "false"
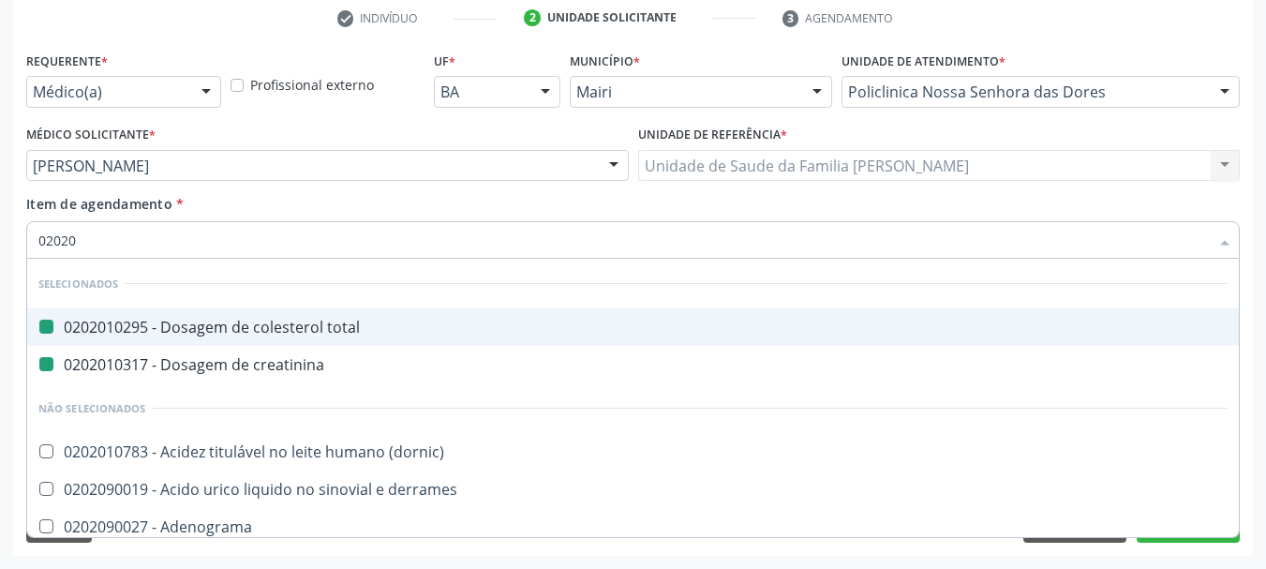
type input "020205"
checkbox total "false"
checkbox creatinina "false"
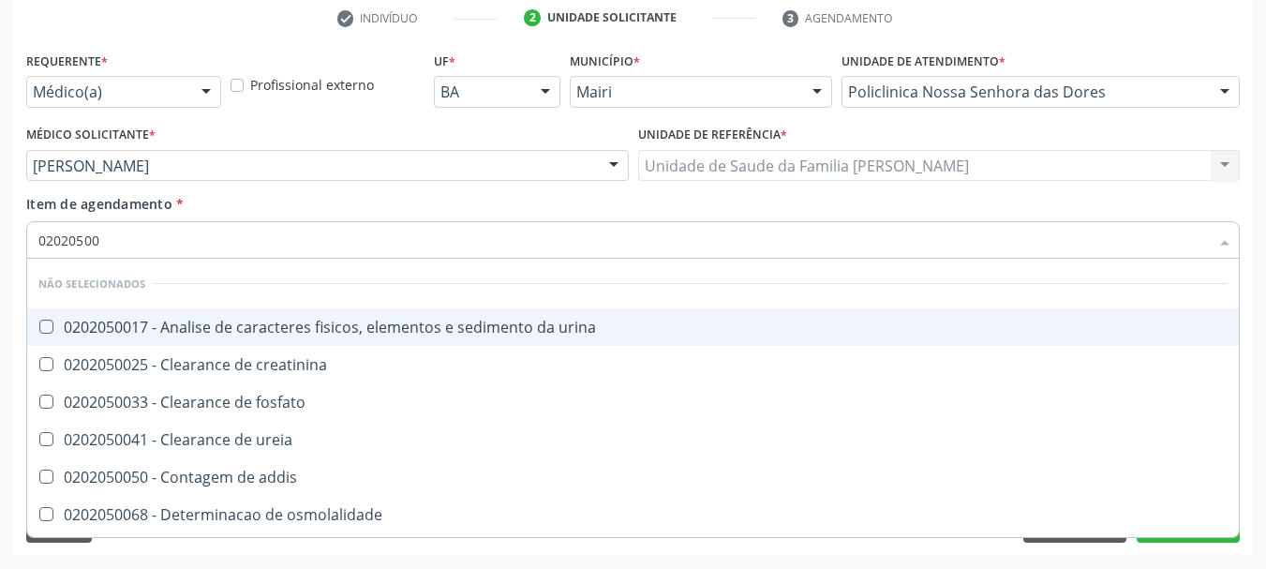
type input "020205001"
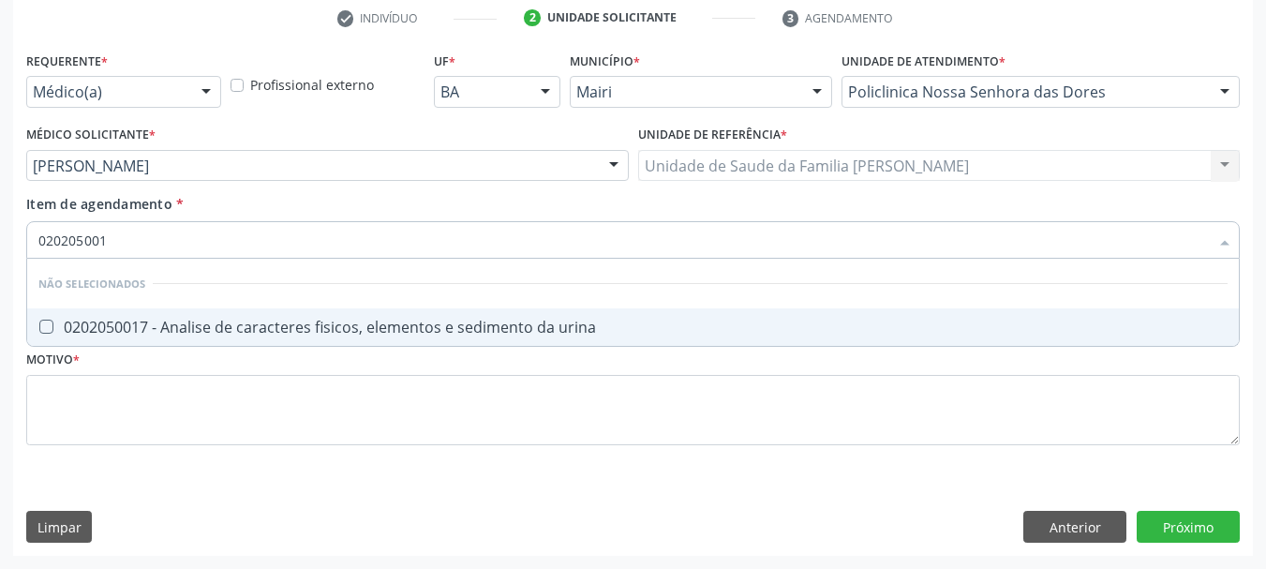
click at [221, 332] on div "0202050017 - Analise de caracteres fisicos, elementos e sedimento da urina" at bounding box center [632, 327] width 1189 height 15
checkbox urina "true"
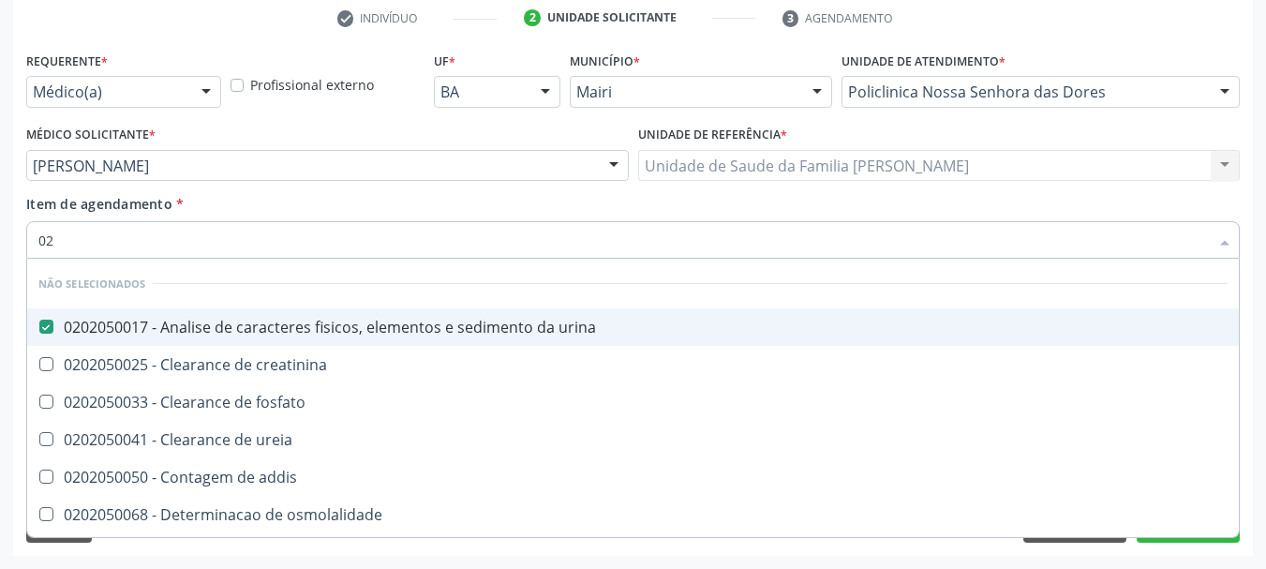
type input "0"
checkbox creatinina "true"
checkbox citrato "false"
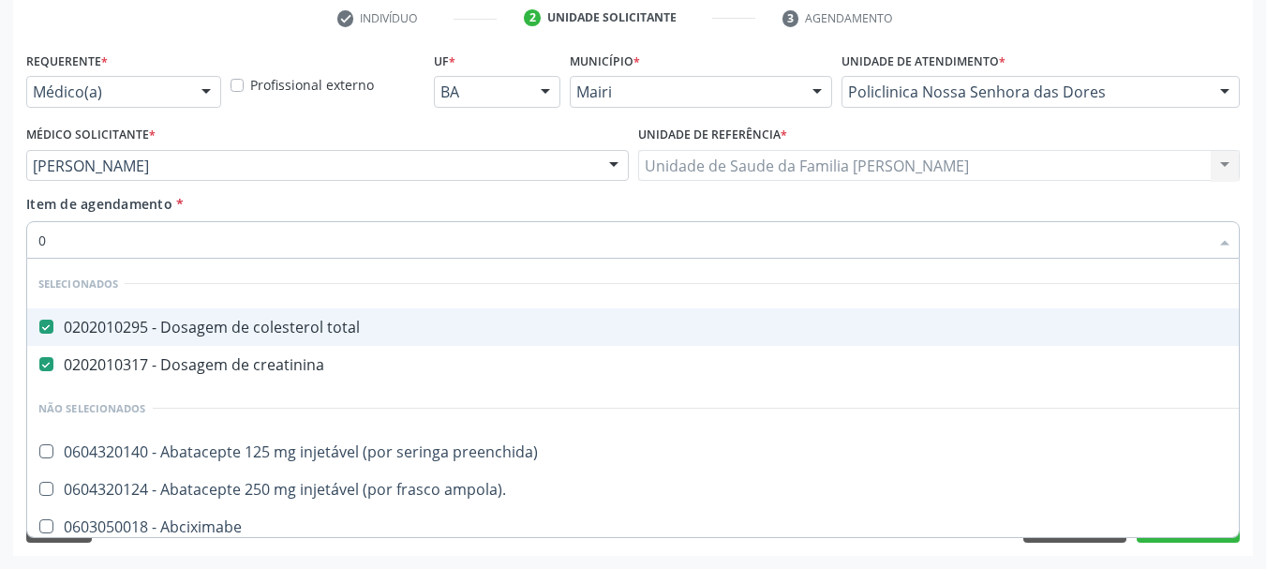
type input "02"
checkbox biotinidase "true"
checkbox urina "false"
checkbox uterino "true"
checkbox oncologia "true"
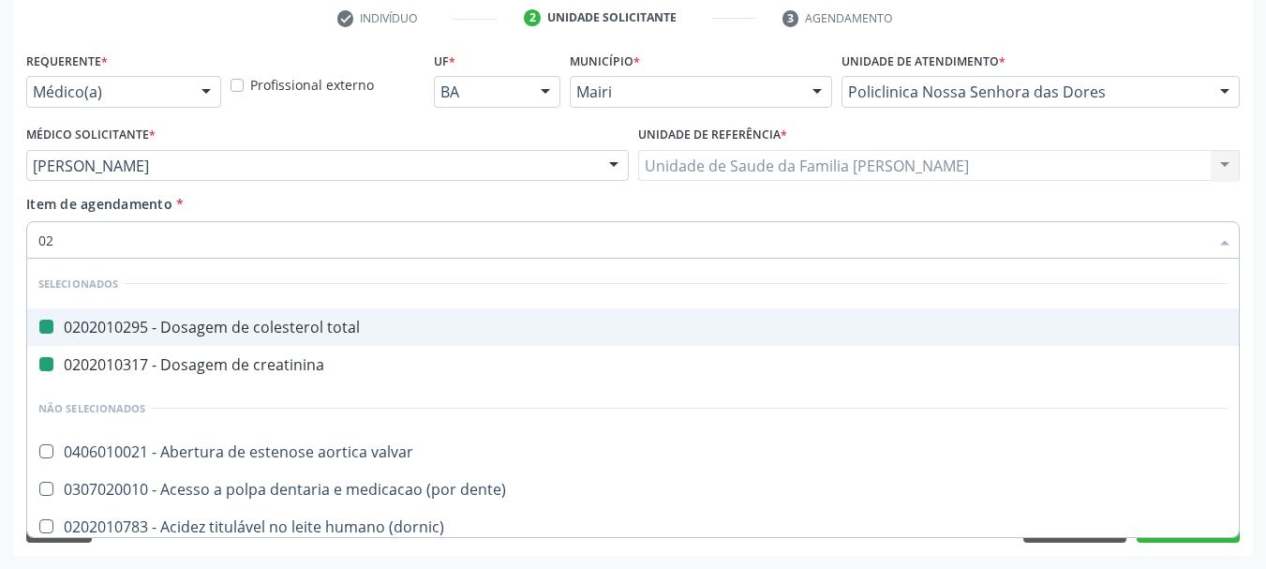
type input "021"
checkbox total "false"
checkbox creatinina "false"
checkbox urina "false"
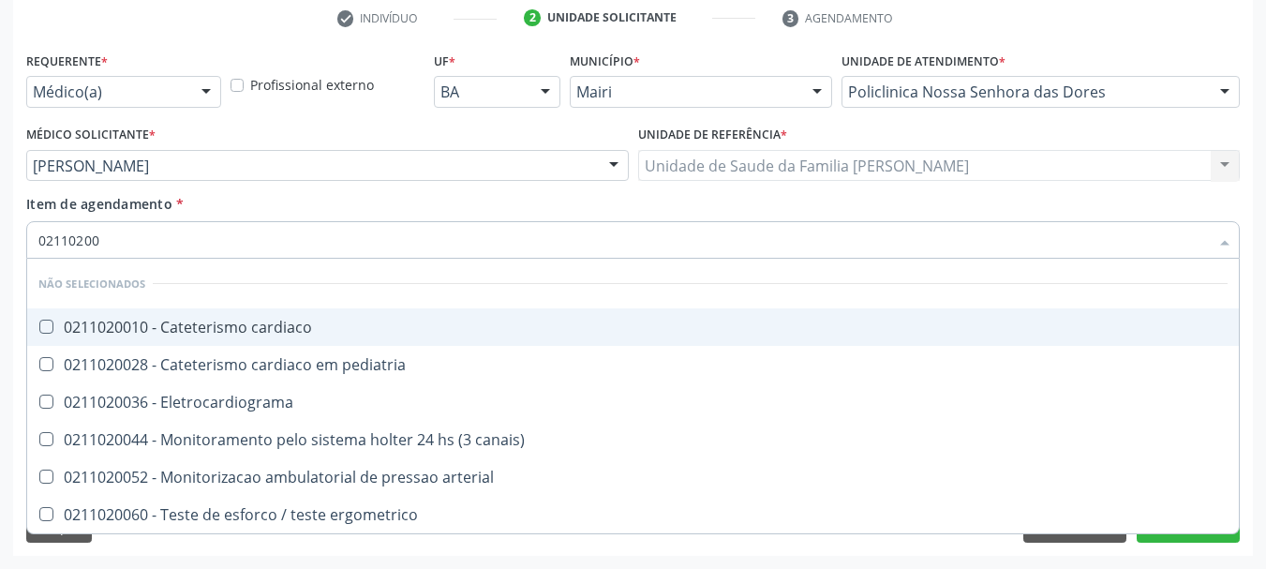
type input "021102003"
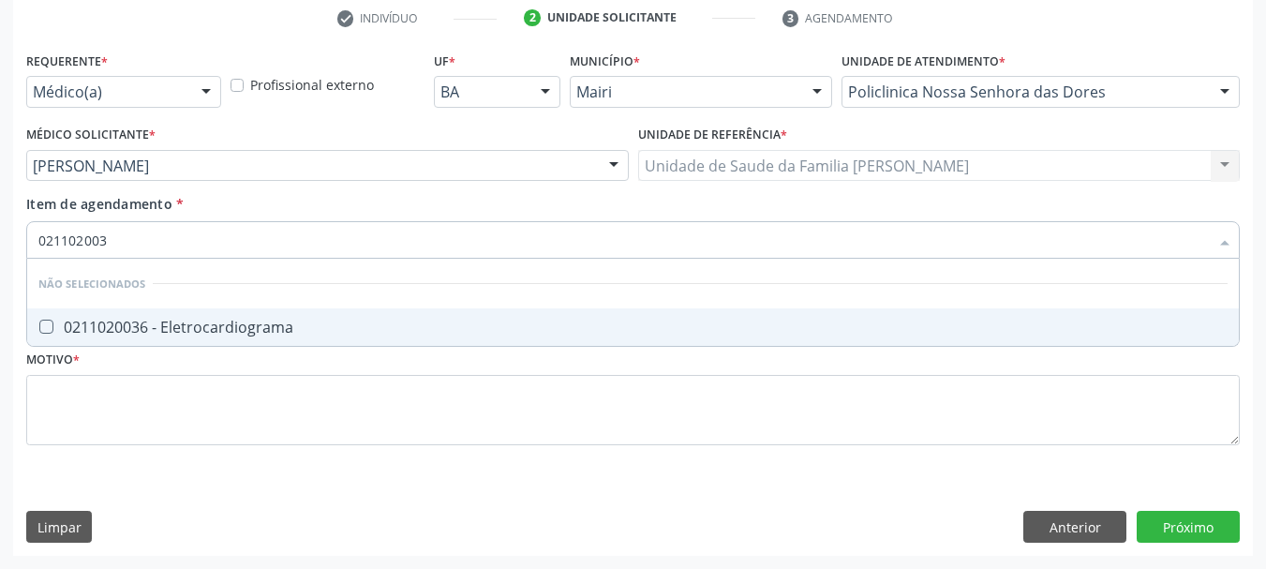
click at [221, 332] on div "0211020036 - Eletrocardiograma" at bounding box center [632, 327] width 1189 height 15
checkbox Eletrocardiograma "true"
type input "02110200"
checkbox Eletrocardiograma "false"
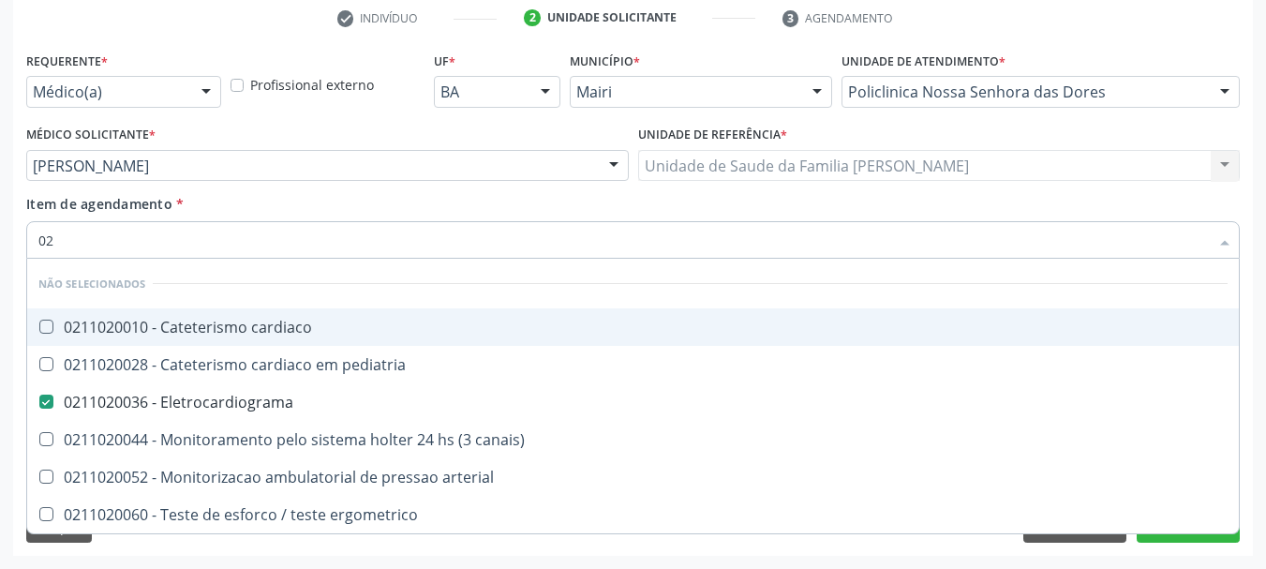
type input "0"
checkbox cardiaco "true"
checkbox pediatria "true"
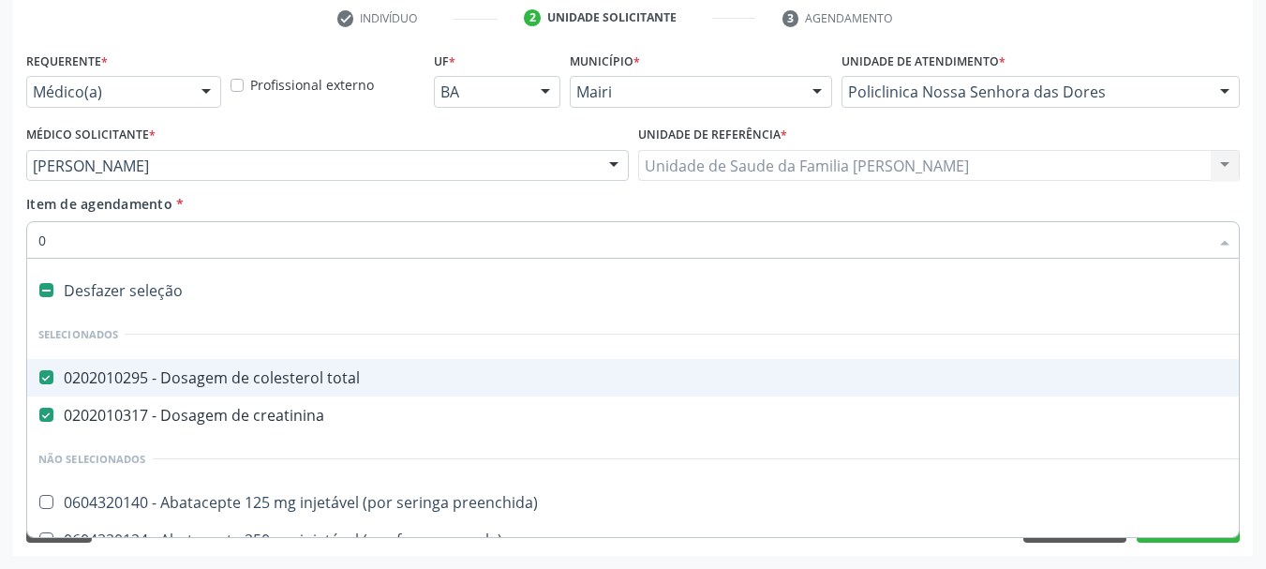
type input "02"
checkbox biotinidase "true"
checkbox urina "false"
checkbox uterino "true"
checkbox oncologia "true"
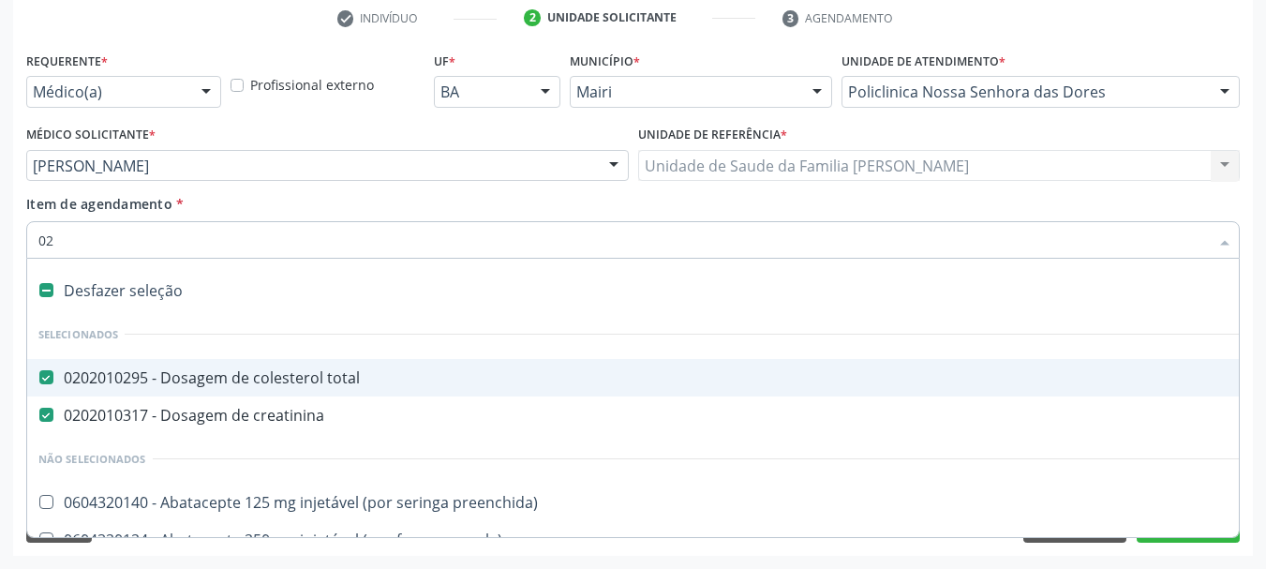
checkbox polietileno "true"
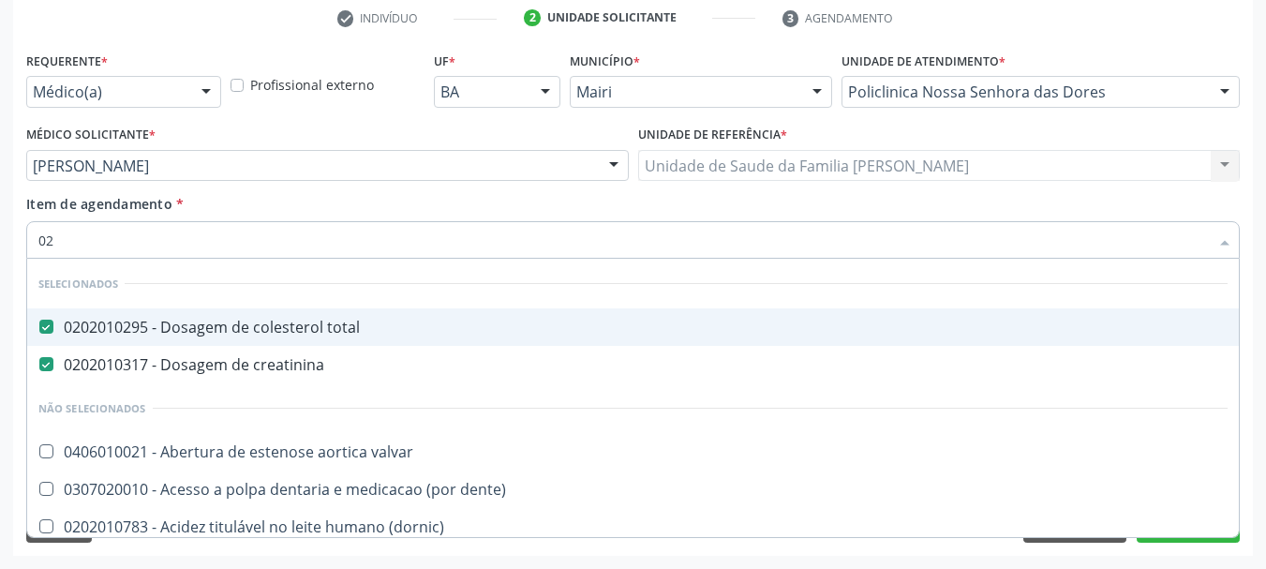
type input "020"
checkbox capsula\) "true"
checkbox urina "false"
checkbox reto "true"
checkbox d "true"
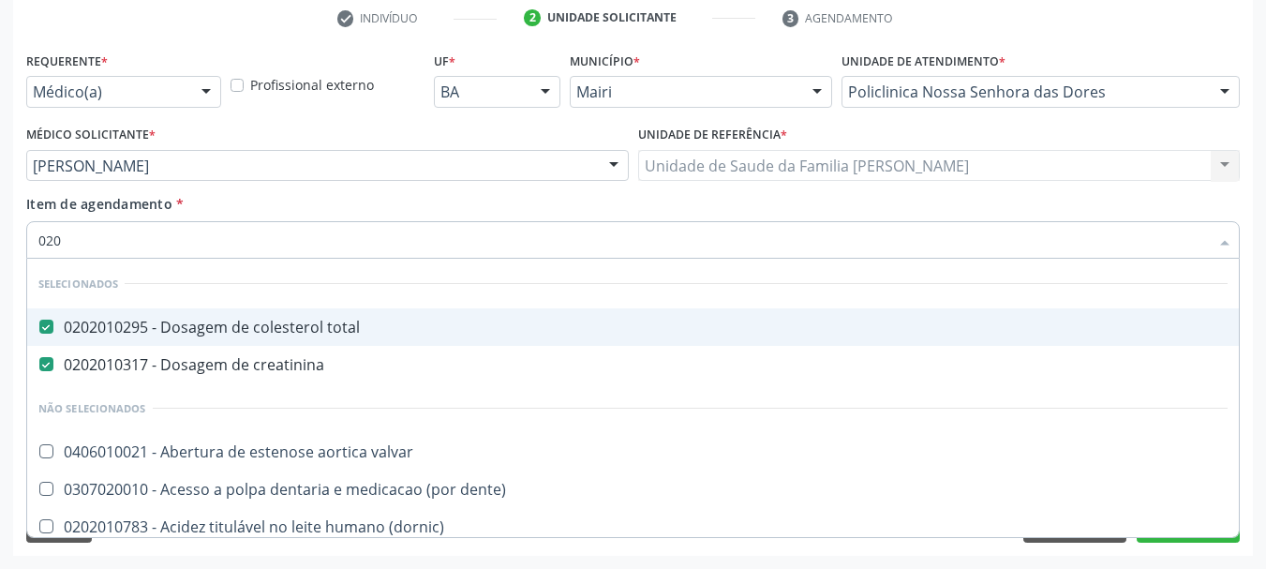
checkbox iga "true"
checkbox potassio "false"
checkbox triglicerideos "false"
checkbox Eletrocardiograma "false"
type input "0202"
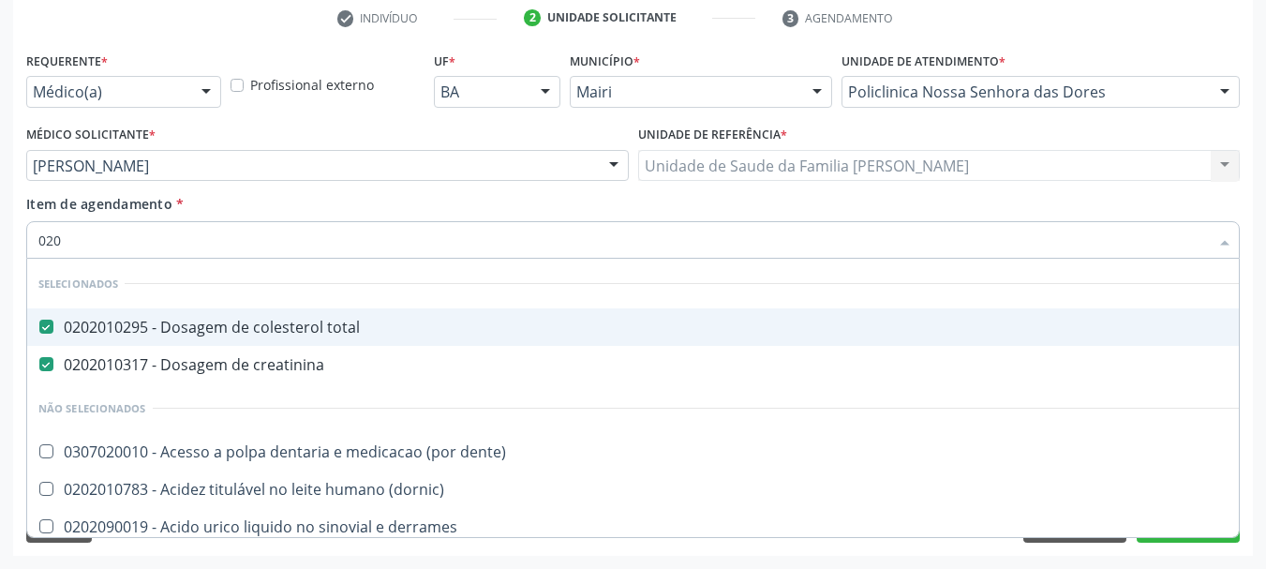
checkbox capsula\) "true"
checkbox urina "false"
checkbox osso "true"
checkbox extremidades "true"
type input "02020"
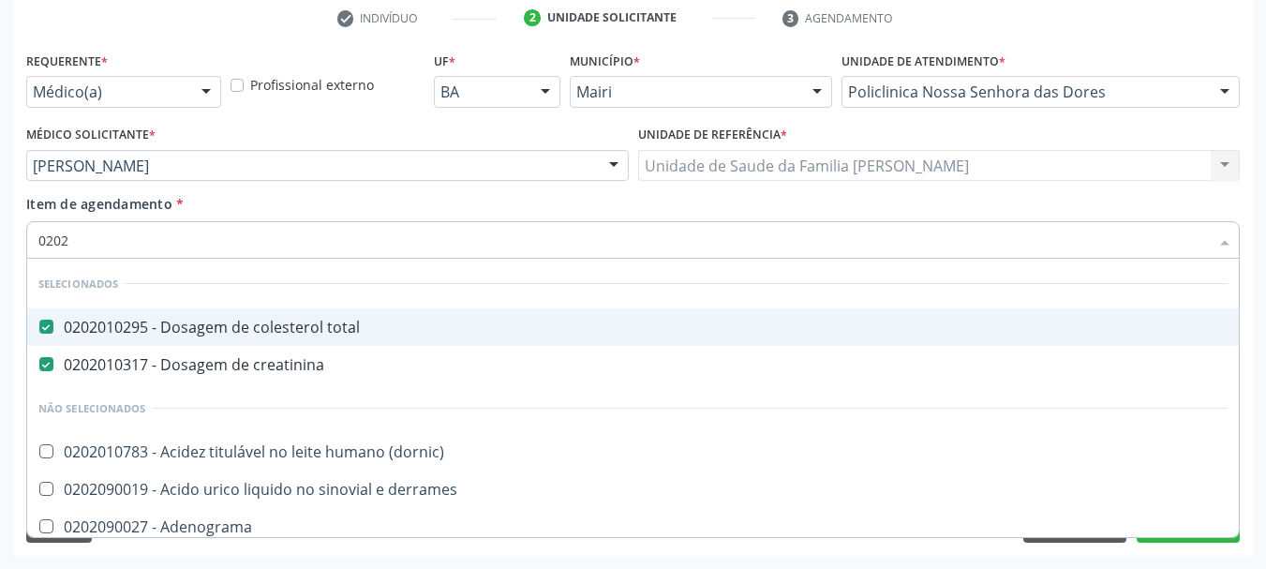
checkbox isomerase-fosfohexose "true"
checkbox potassio "false"
checkbox quinidina "true"
checkbox triglicerideos "false"
type input "020201"
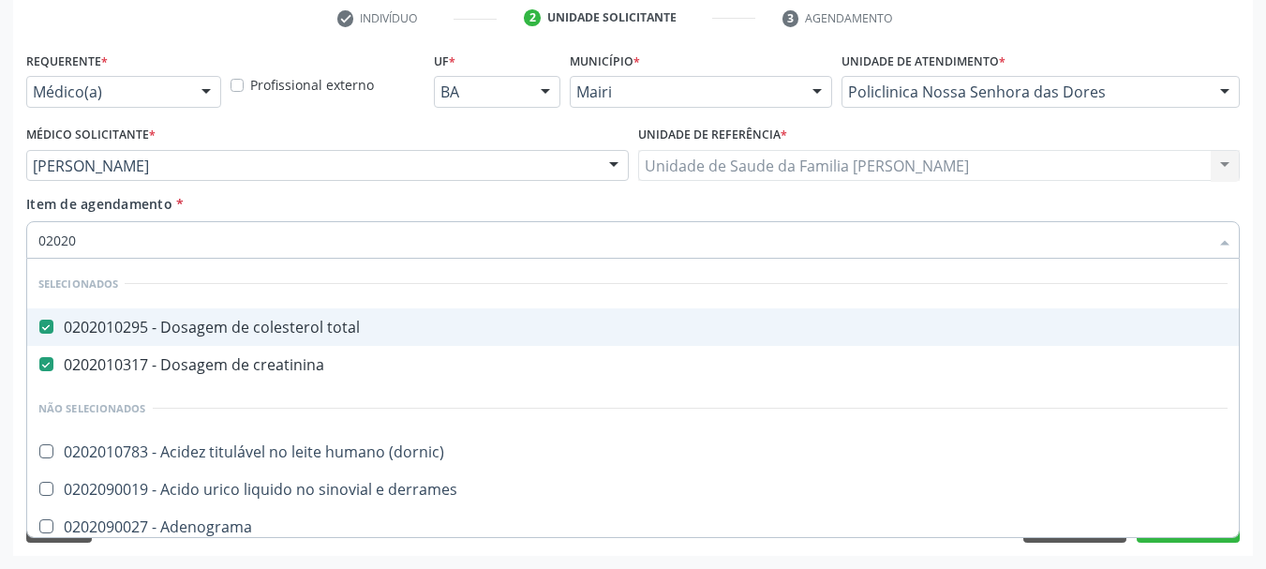
checkbox urina "false"
checkbox totais "true"
checkbox delta-aminolevulinico "true"
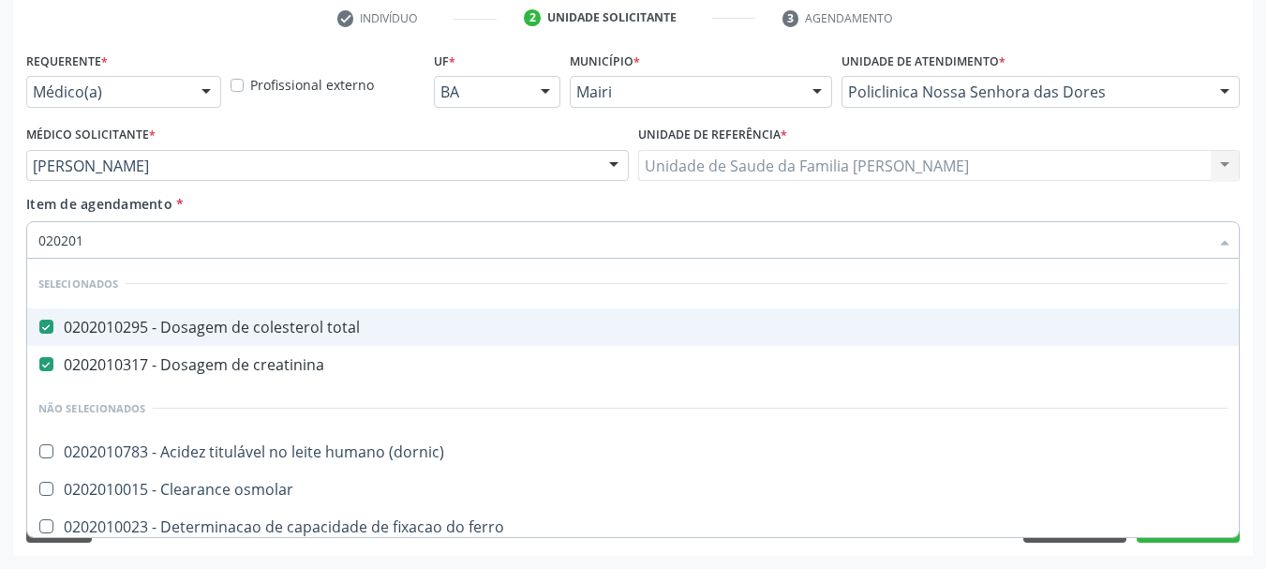
type input "0202010"
checkbox hidroxiprolina "true"
checkbox piruvato "true"
checkbox potassio "false"
type input "02020104"
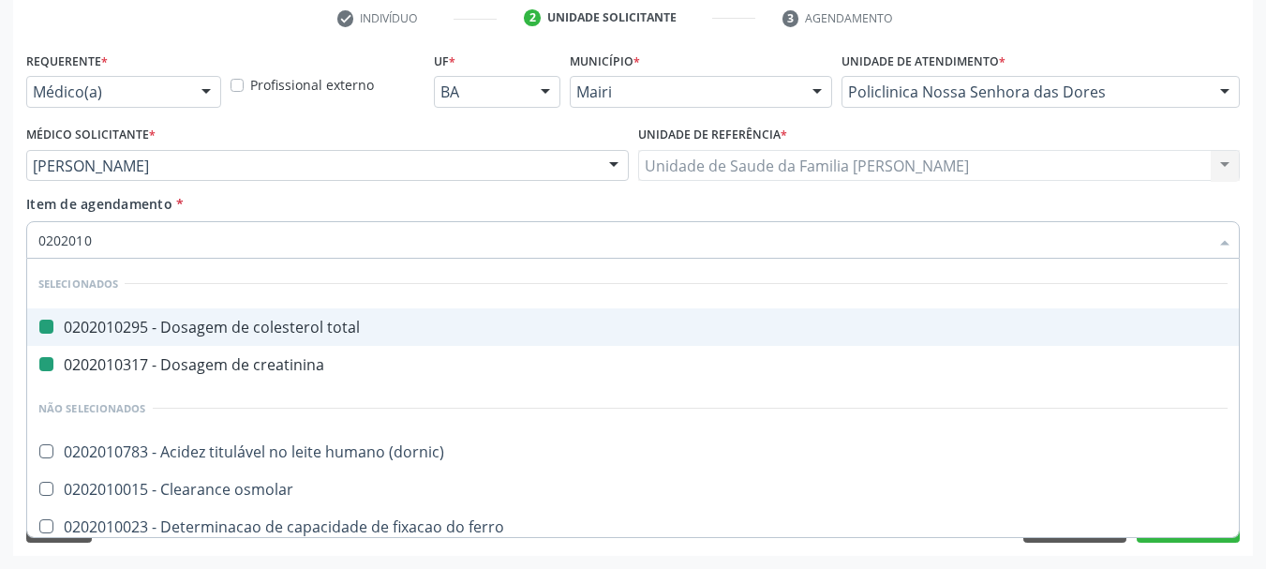
checkbox total "false"
checkbox creatinina "false"
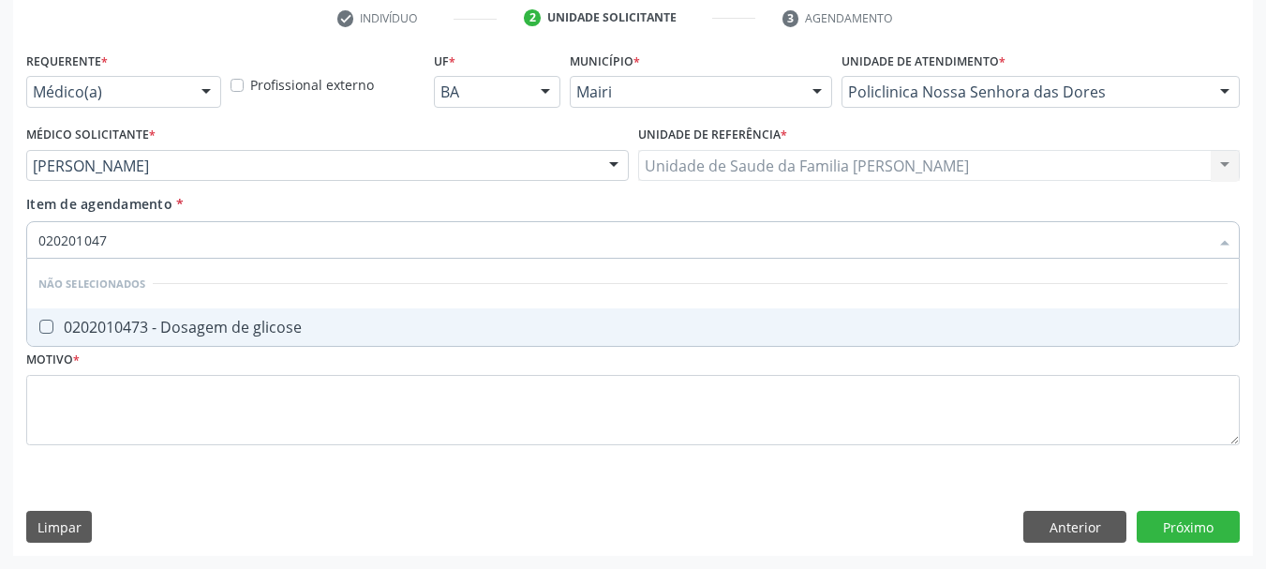
type input "0202010473"
click at [221, 332] on div "0202010473 - Dosagem de glicose" at bounding box center [632, 327] width 1189 height 15
checkbox glicose "true"
type input "0"
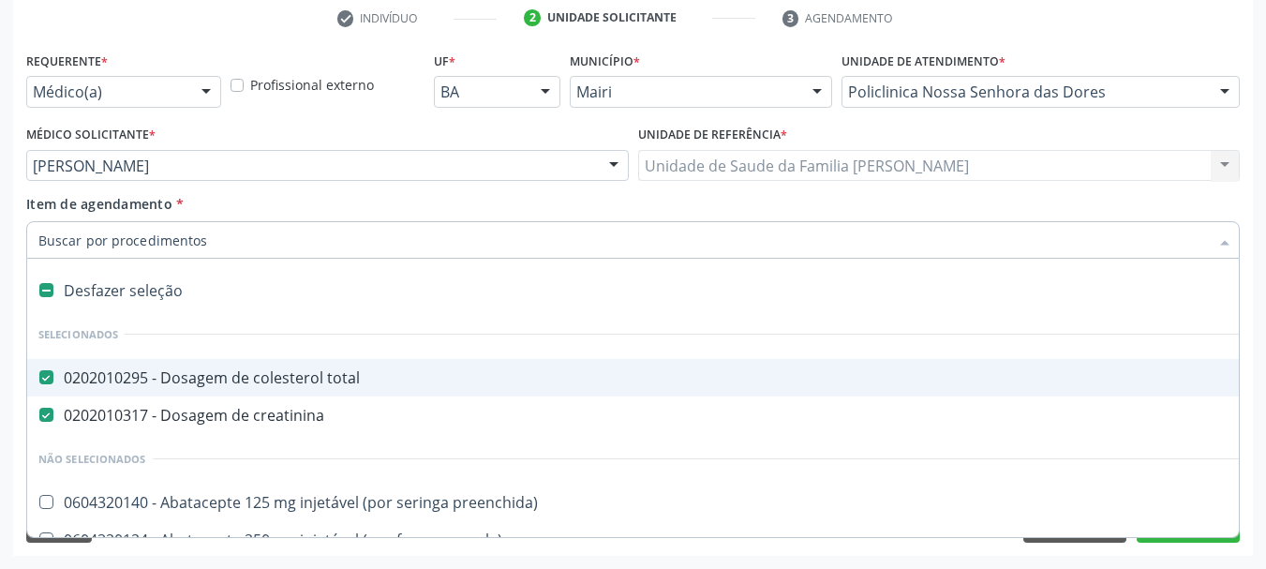
checkbox total "true"
type input "02"
checkbox biotinidase "true"
checkbox urina "false"
checkbox fosfato "true"
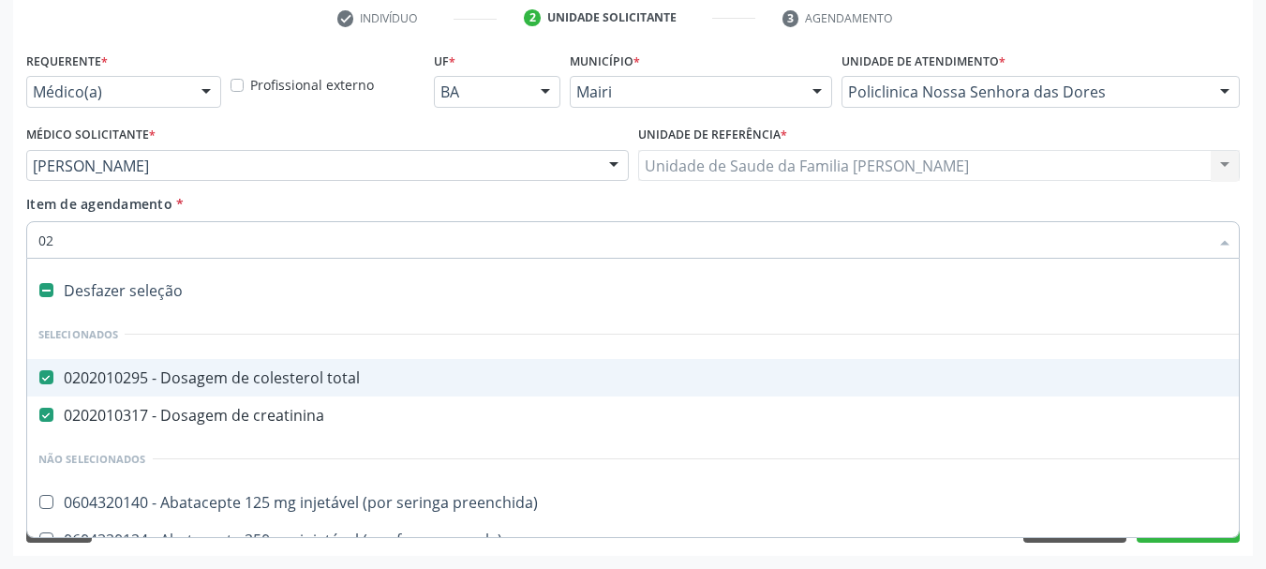
checkbox uterino "true"
checkbox oncologia "true"
checkbox polietileno "true"
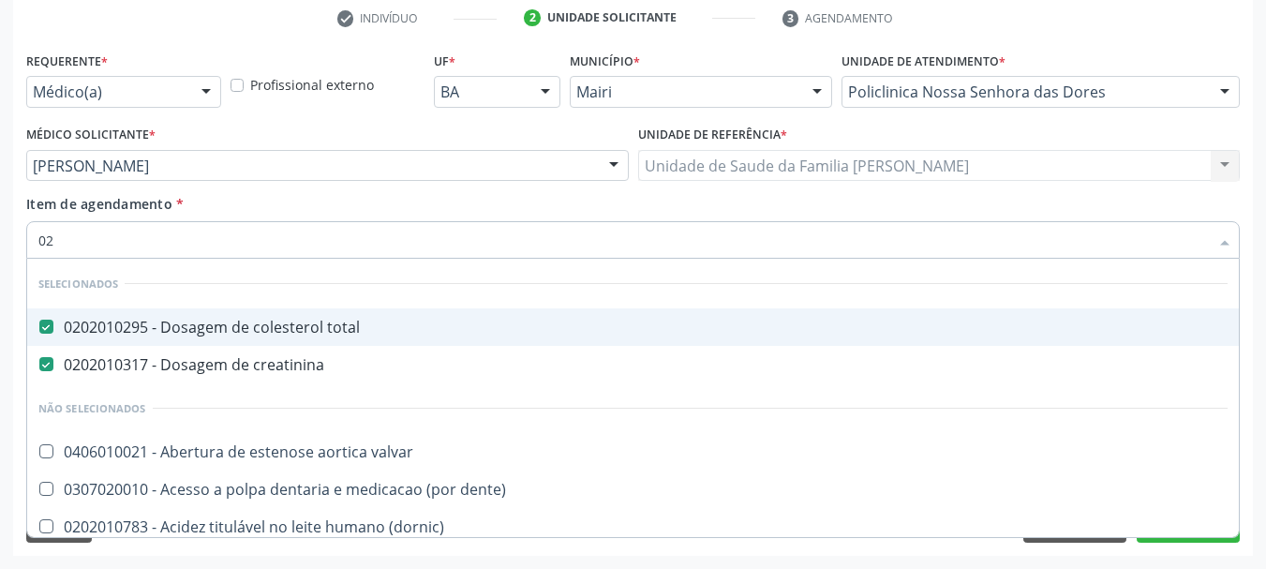
type input "020"
checkbox capsula\) "true"
checkbox urina "false"
checkbox renal "true"
checkbox reto "true"
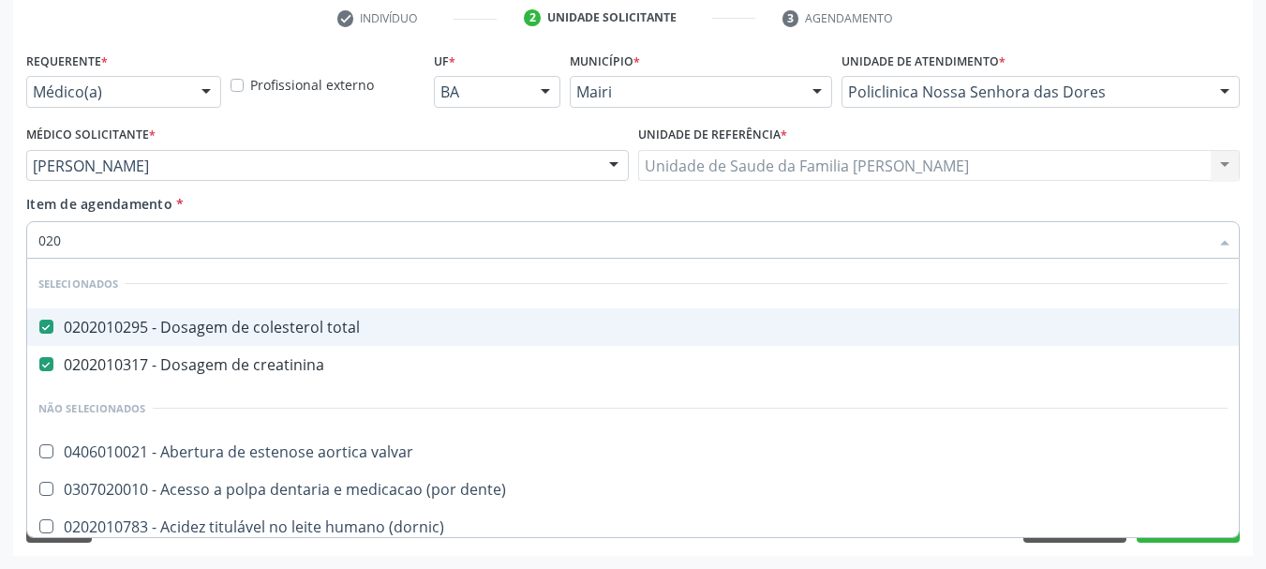
checkbox d "true"
checkbox iga "true"
checkbox glicose "false"
checkbox potassio "false"
checkbox triglicerideos "false"
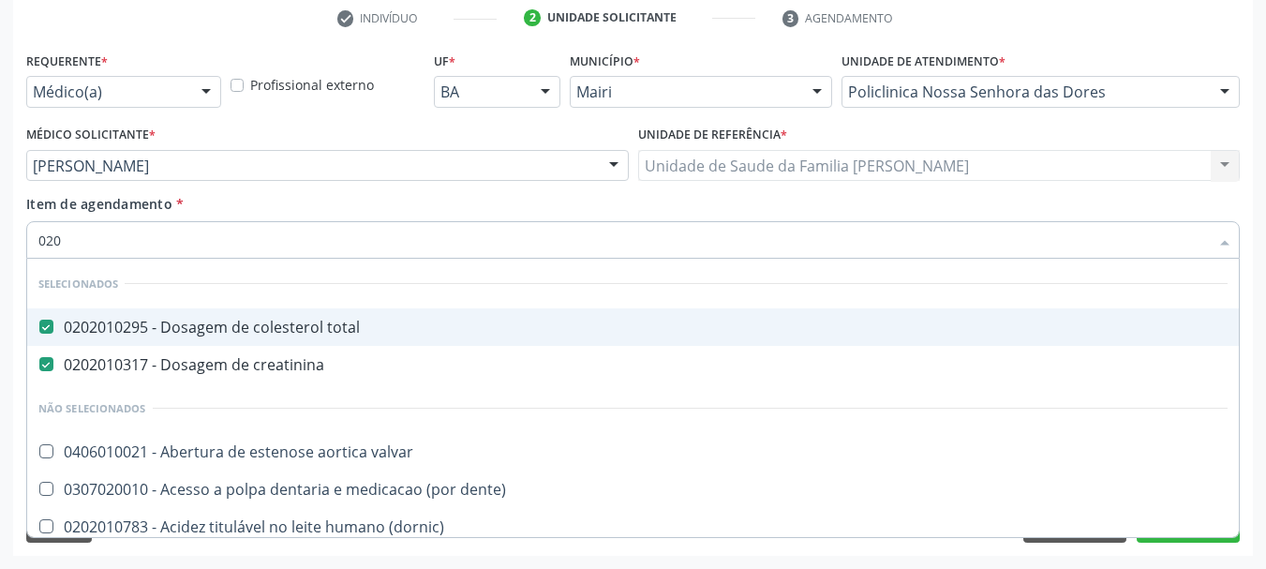
checkbox Eletrocardiograma "false"
type input "0202"
checkbox capsula\) "true"
checkbox urina "false"
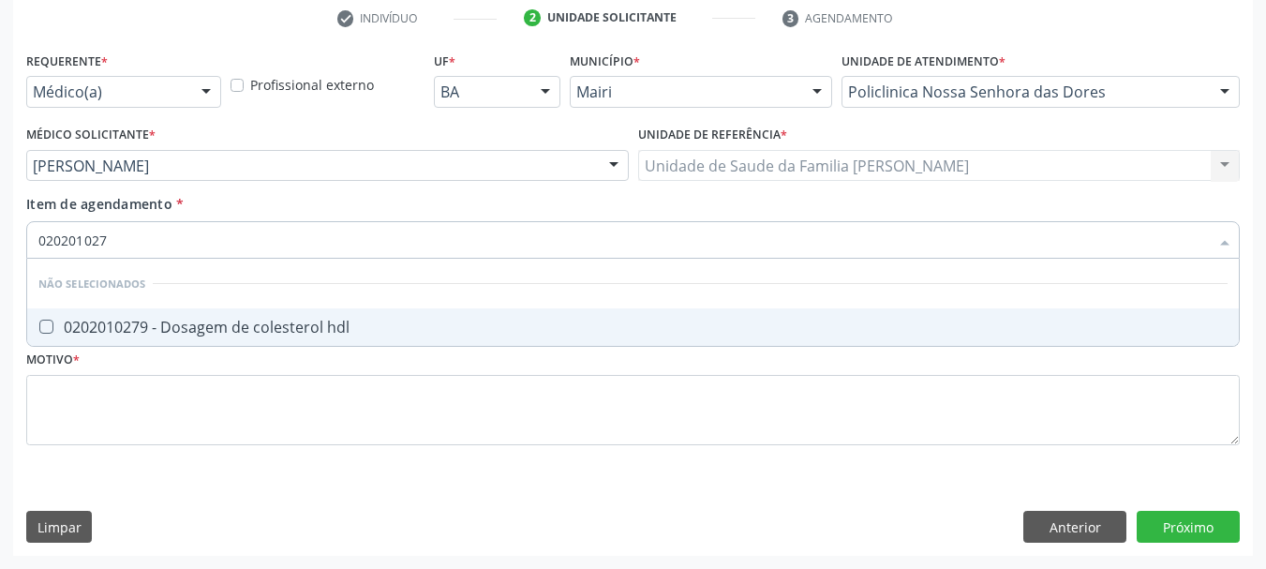
click at [264, 327] on div "0202010279 - Dosagem de colesterol hdl" at bounding box center [632, 327] width 1189 height 15
click at [264, 327] on div "0202010503 - Dosagem de hemoglobina glicosilada" at bounding box center [632, 327] width 1189 height 15
click at [264, 327] on div "0202010287 - Dosagem de colesterol ldl" at bounding box center [632, 327] width 1189 height 15
click at [264, 327] on div "0202020380 - Hemograma completo" at bounding box center [632, 327] width 1189 height 15
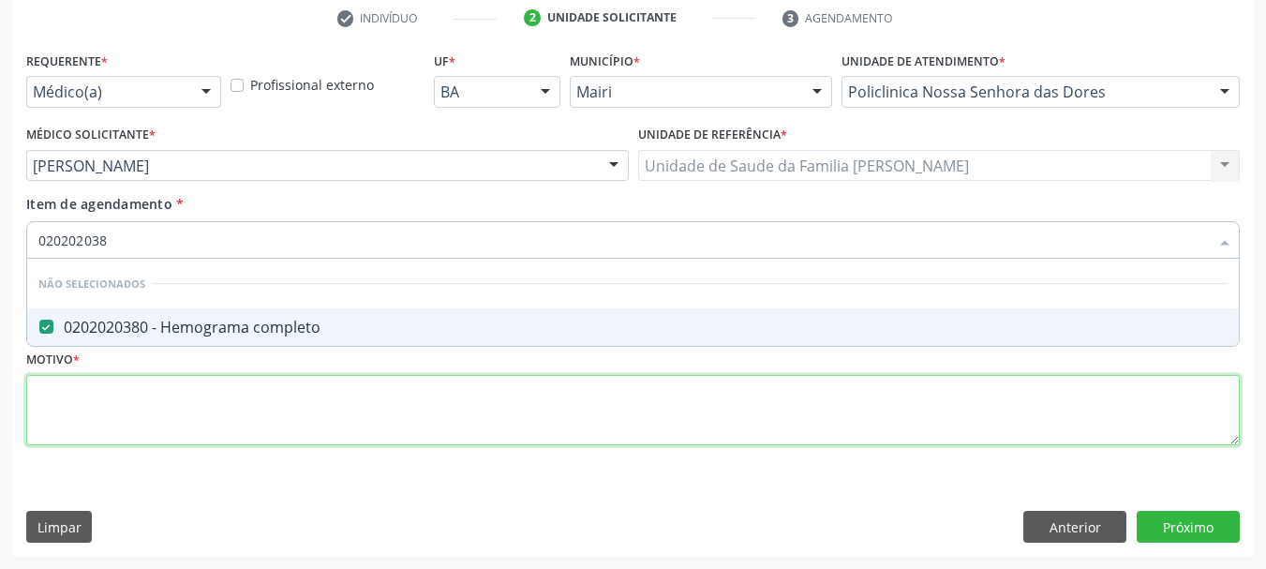
click at [258, 401] on div "Requerente * Médico(a) Médico(a) Enfermeiro(a) Paciente Nenhum resultado encont…" at bounding box center [633, 259] width 1214 height 425
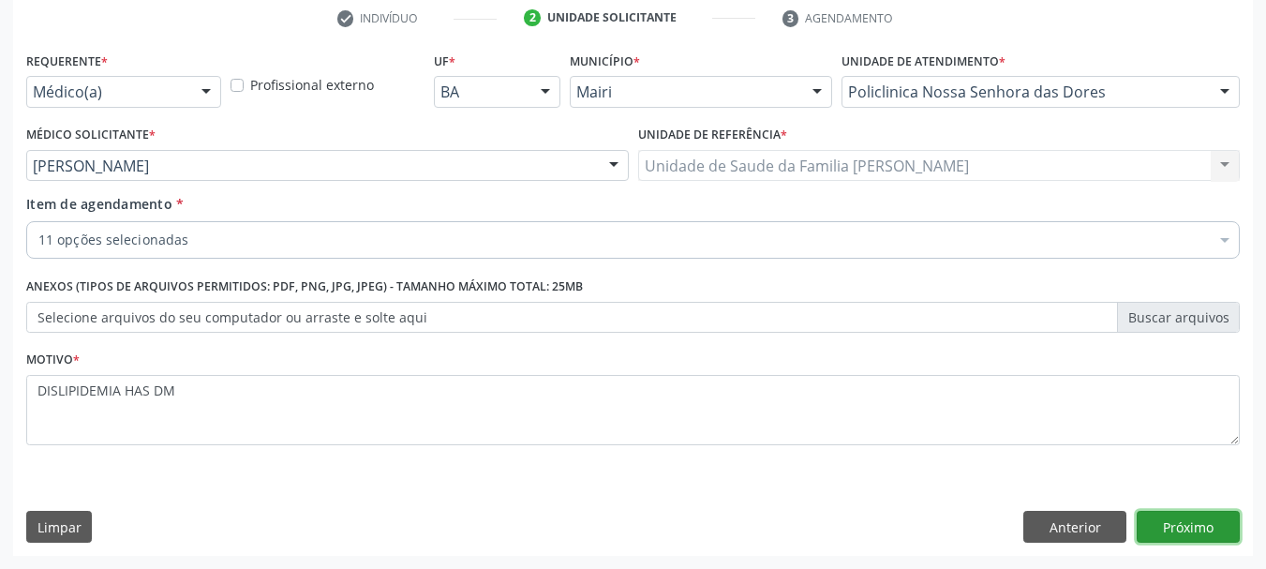
click at [1185, 526] on button "Próximo" at bounding box center [1188, 527] width 103 height 32
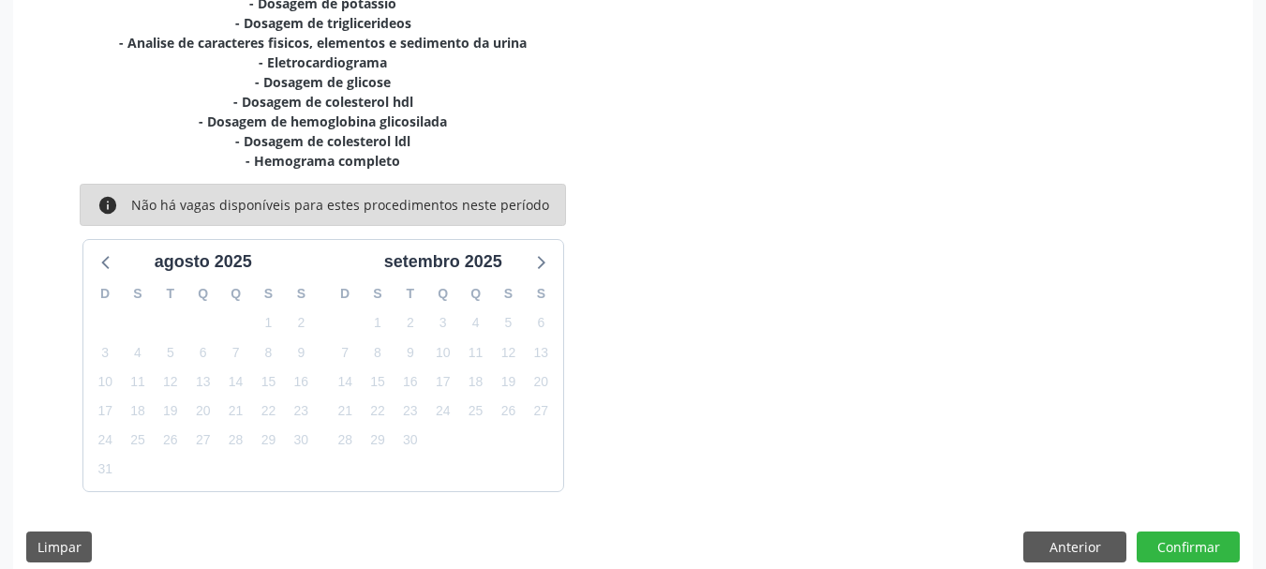
scroll to position [499, 0]
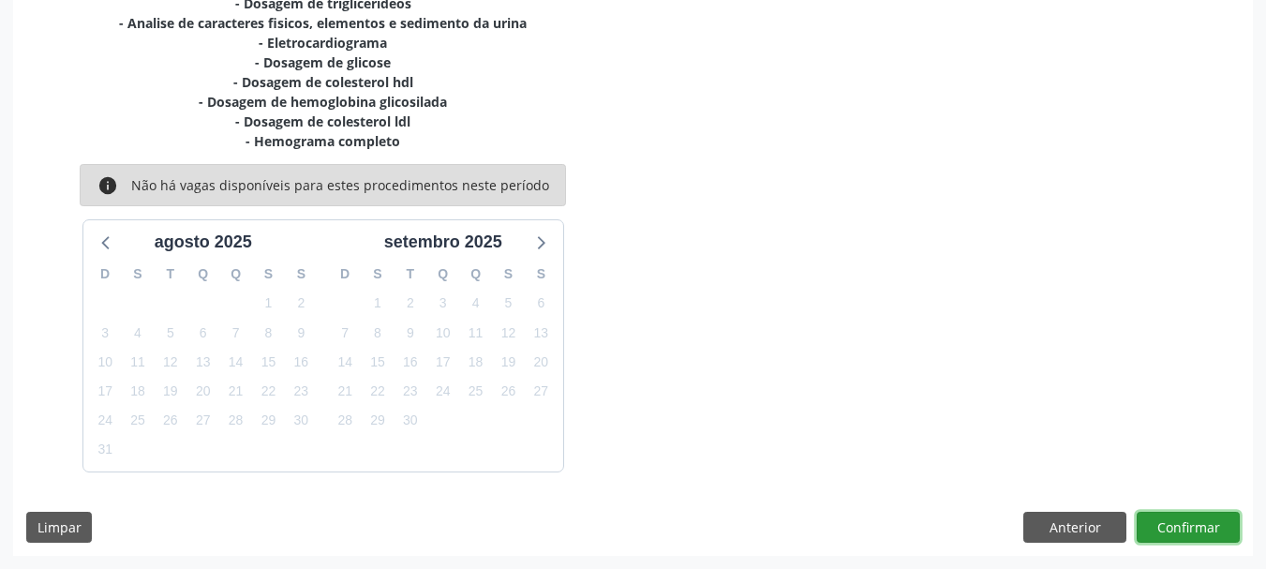
click at [1191, 528] on button "Confirmar" at bounding box center [1188, 528] width 103 height 32
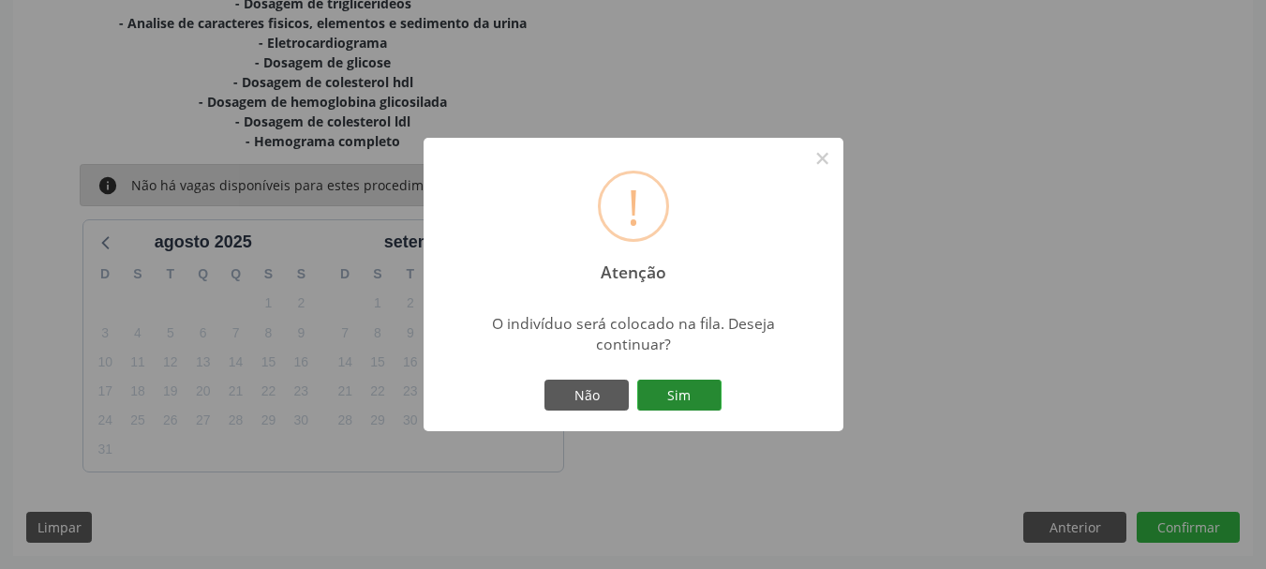
click at [677, 393] on button "Sim" at bounding box center [679, 396] width 84 height 32
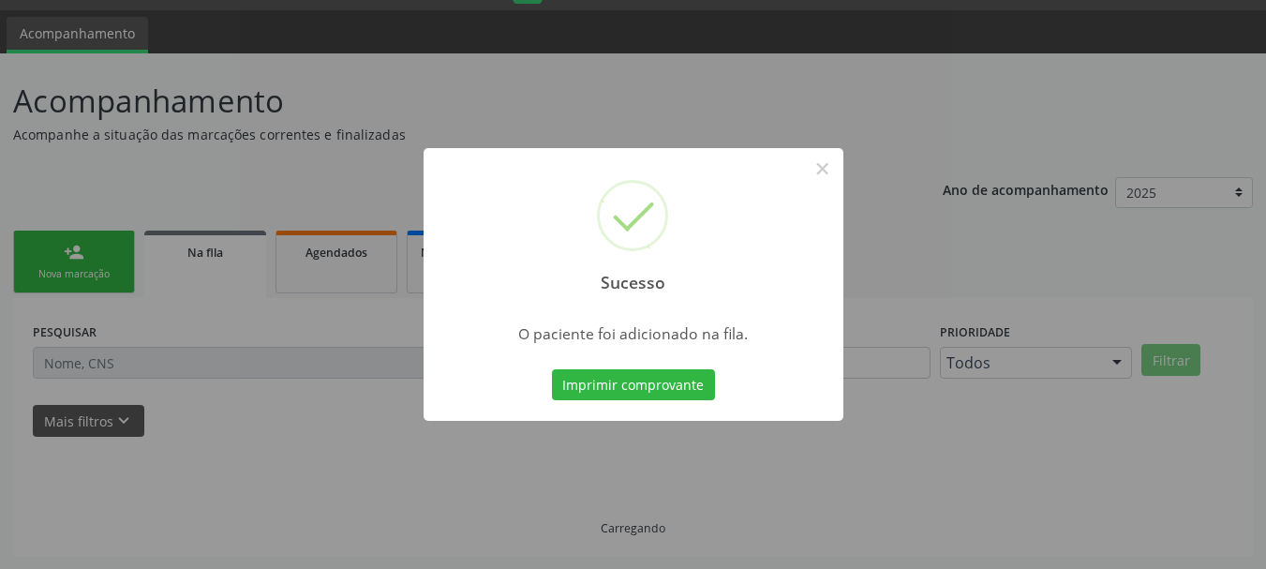
scroll to position [50, 0]
